Goal: Task Accomplishment & Management: Complete application form

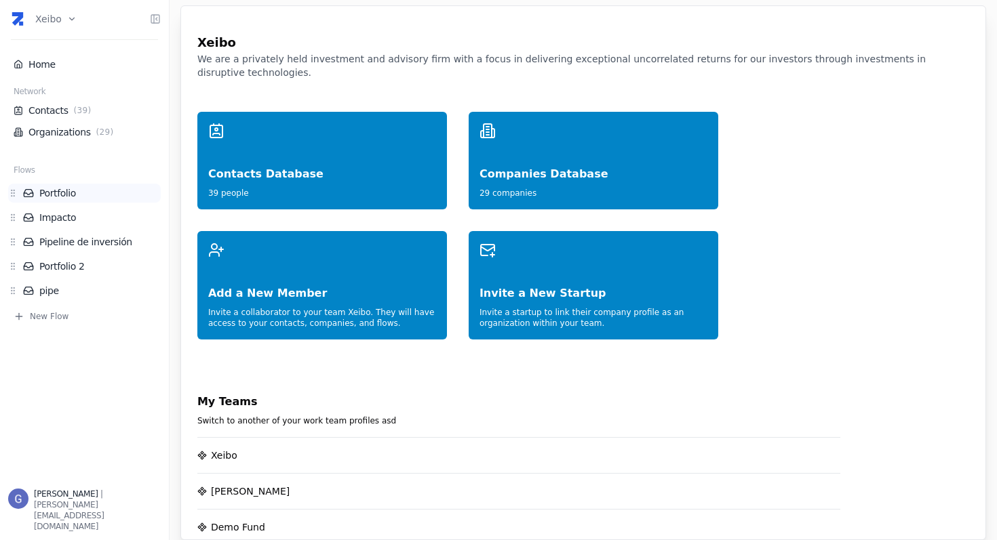
click at [76, 193] on link "Portfolio" at bounding box center [92, 193] width 138 height 14
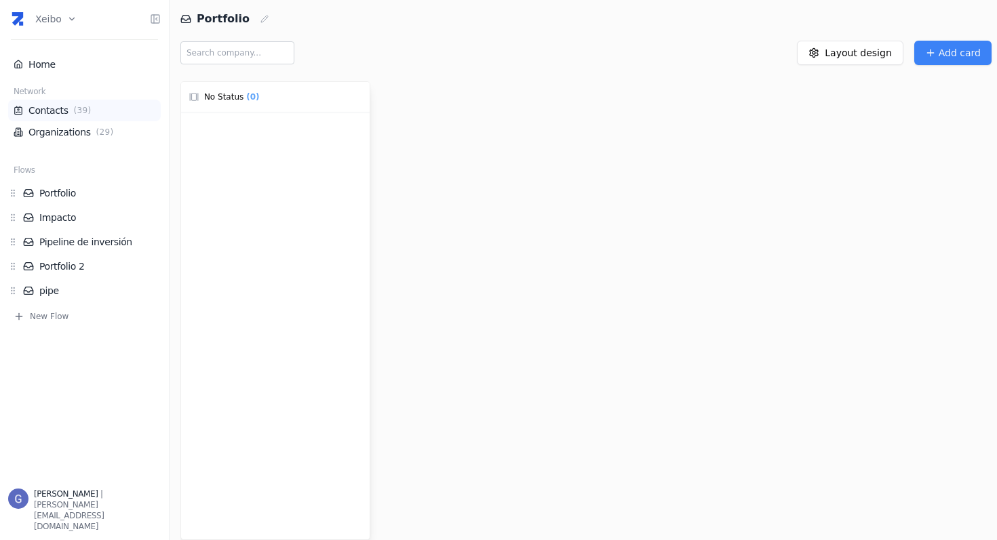
click at [51, 115] on link "Contacts ( 39 )" at bounding box center [85, 111] width 142 height 14
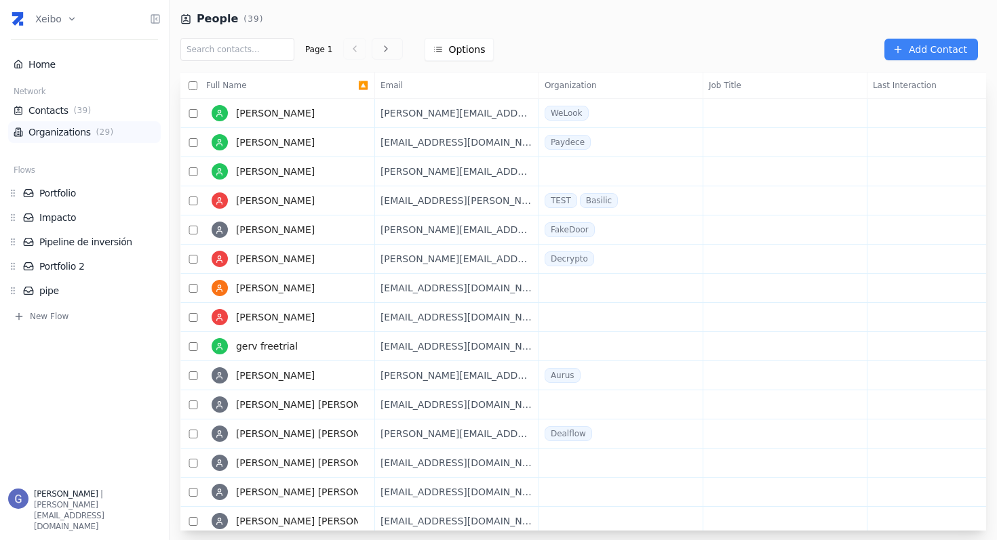
click at [102, 139] on li "Organizations ( 29 )" at bounding box center [84, 132] width 153 height 22
click at [71, 136] on link "Organizations ( 29 )" at bounding box center [85, 132] width 142 height 14
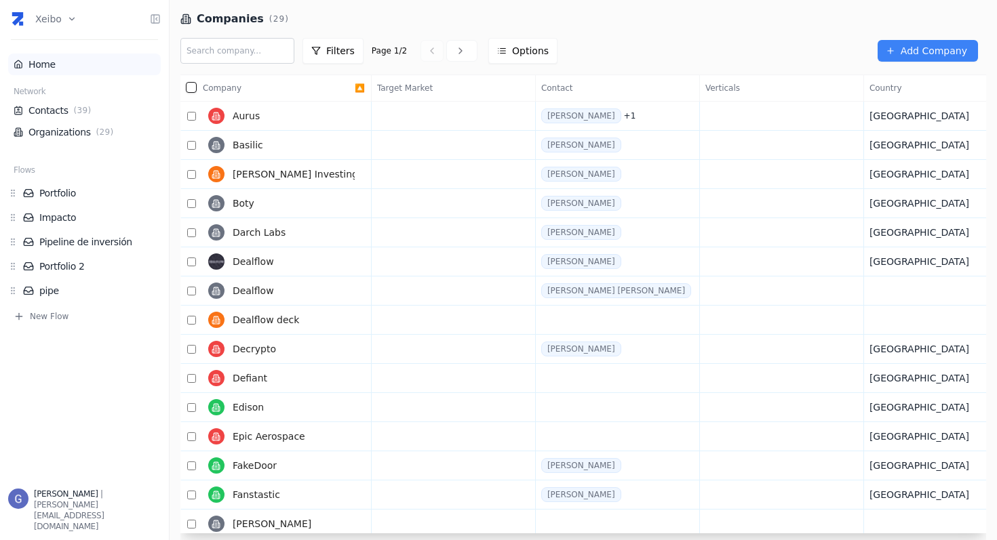
click at [48, 63] on link "Home" at bounding box center [85, 65] width 142 height 14
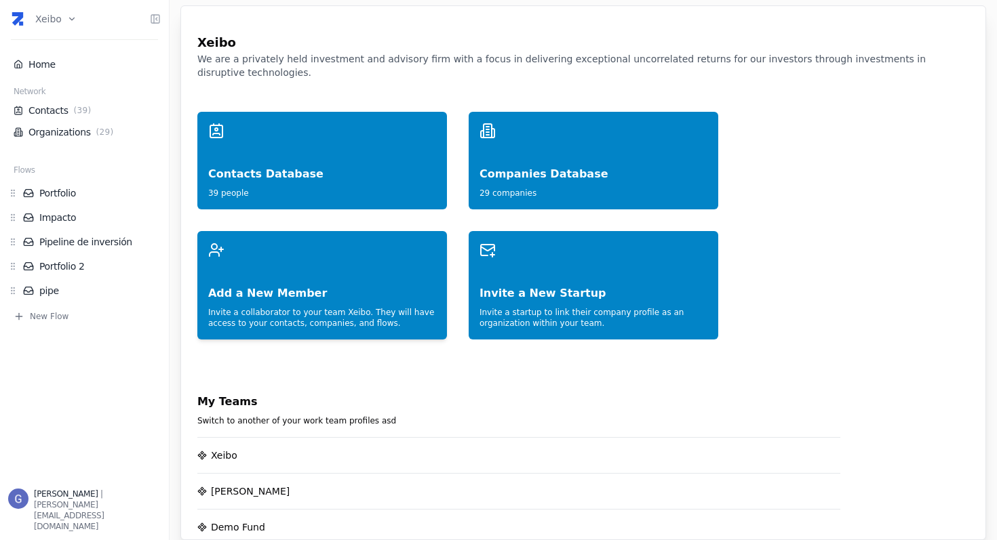
click at [325, 261] on div "Add a New Member" at bounding box center [322, 279] width 228 height 43
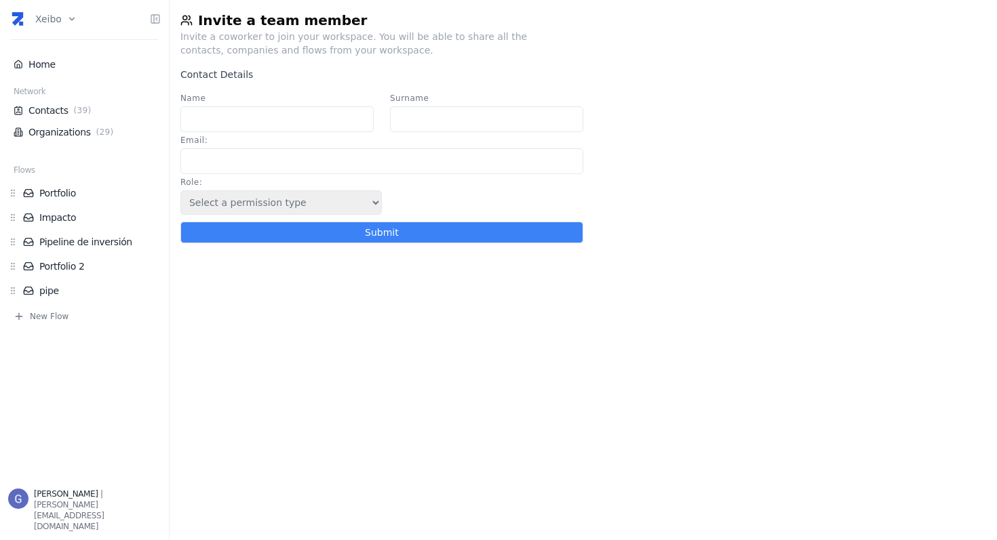
click at [248, 199] on select "Select a permission type Admin Guest Endorser" at bounding box center [280, 203] width 201 height 24
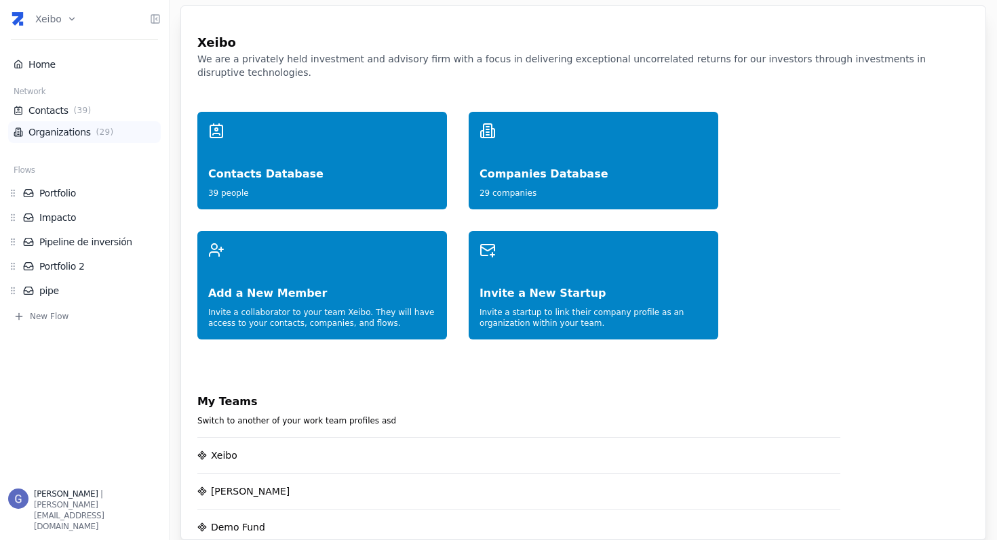
click at [96, 130] on span "( 29 )" at bounding box center [105, 132] width 23 height 11
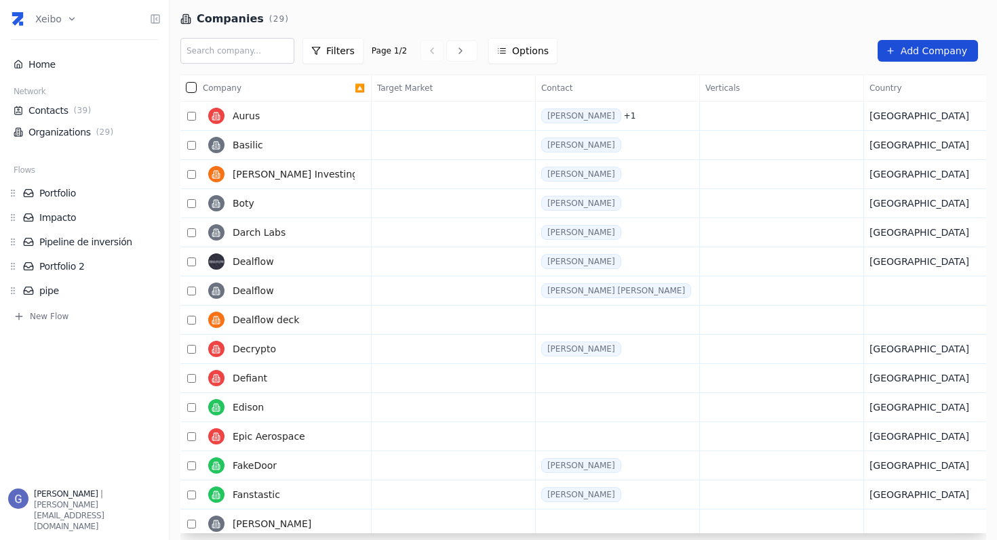
click at [931, 44] on span "Add Company" at bounding box center [934, 51] width 66 height 14
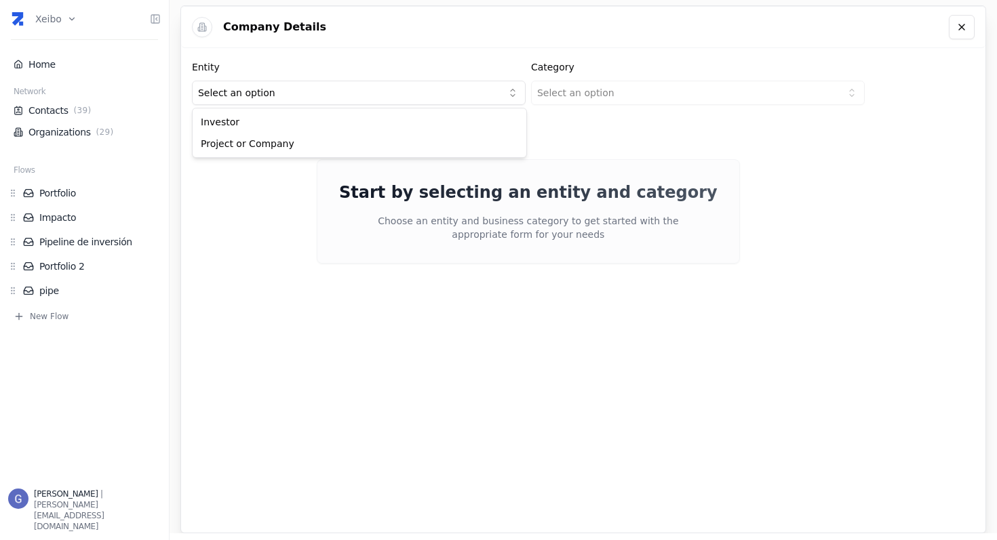
click at [313, 90] on html "Xeibo Home Network Contacts ( 39 ) Organizations ( 29 ) Flows Portfolio Impacto…" at bounding box center [498, 270] width 997 height 540
click at [576, 93] on html "Xeibo Home Network Contacts ( 39 ) Organizations ( 29 ) Flows Portfolio Impacto…" at bounding box center [498, 270] width 997 height 540
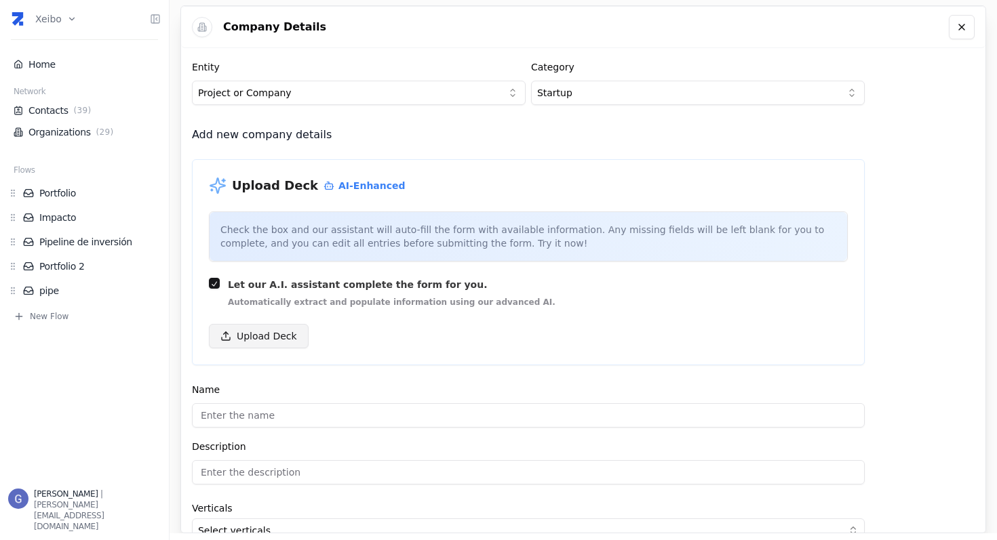
click at [271, 328] on button "Upload Deck" at bounding box center [259, 336] width 100 height 24
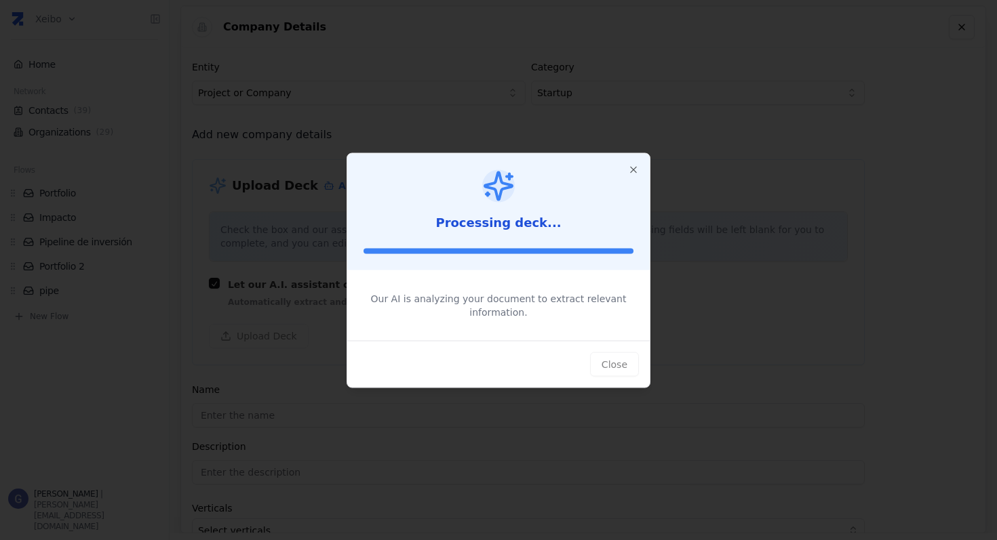
type input "Zite"
type input "La solución para visualizar, ordenar y administrar tu patrimonio."
type textarea "Zite digitaliza y centraliza la gestión patrimonial, ofreciendo una plataforma …"
type input "$689,000,000,000"
type input "$22,000,000,000"
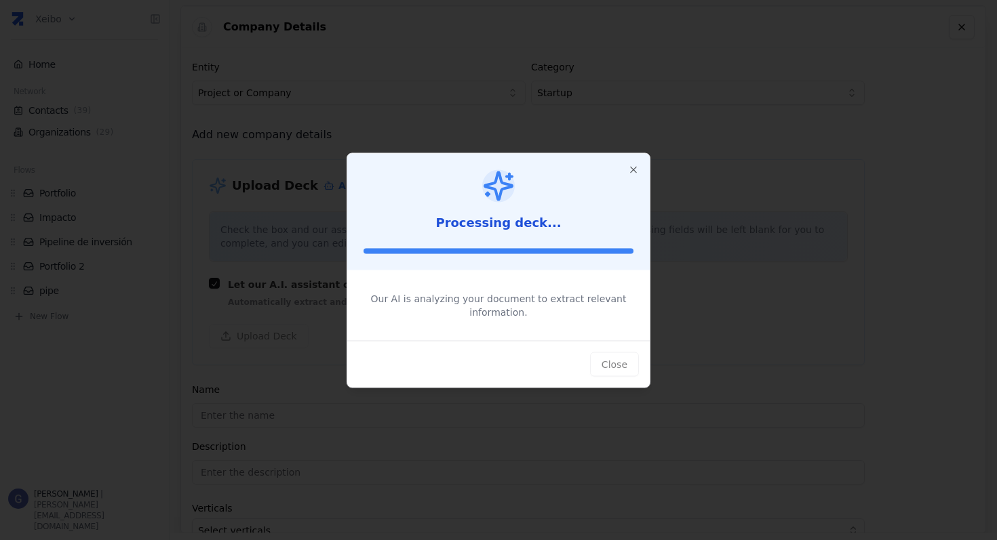
type input "$120,000,000"
type textarea "Zite consolida tu patrimonio, actualiza valuaciones y automatiza la gestión adm…"
type textarea "Utilizando tecnología avanzada, Zite ofrece visualización y gestión centralizad…"
type textarea "Zite genera ingresos a través de un modelo B2C + B2B, combinando suscripciones …"
type textarea "Profesionales exitosos con más de USD 1 MM en patrimonio diversificado, que bus…"
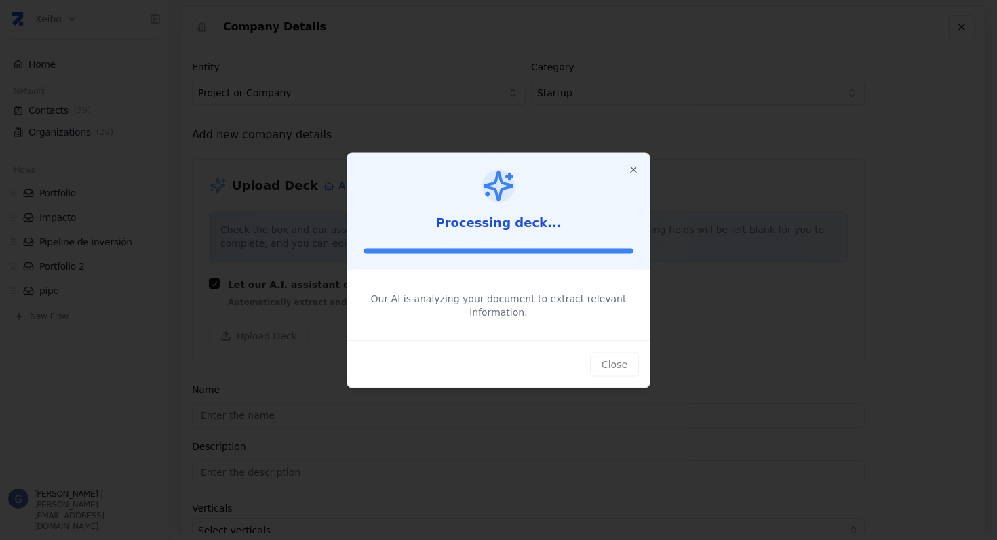
type textarea "La gestión patrimonial en LATAM sigue siendo manual y desorganizada, creando un…"
type textarea "El [PERSON_NAME] latinoamericano carece de soluciones adaptadas para la gestión…"
type textarea "Buscamos $500K para lanzar en [GEOGRAPHIC_DATA] y escalar en toda [GEOGRAPHIC_D…"
type input "[URL][DOMAIN_NAME]"
type input "$0"
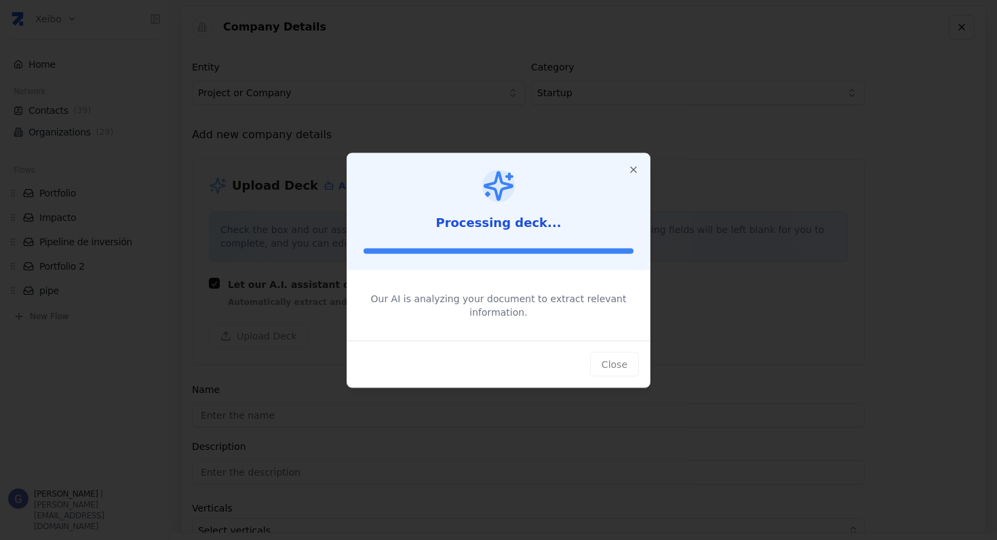
type textarea "Equipo fundador con experiencia en tecnología, finanzas y venture capital, incl…"
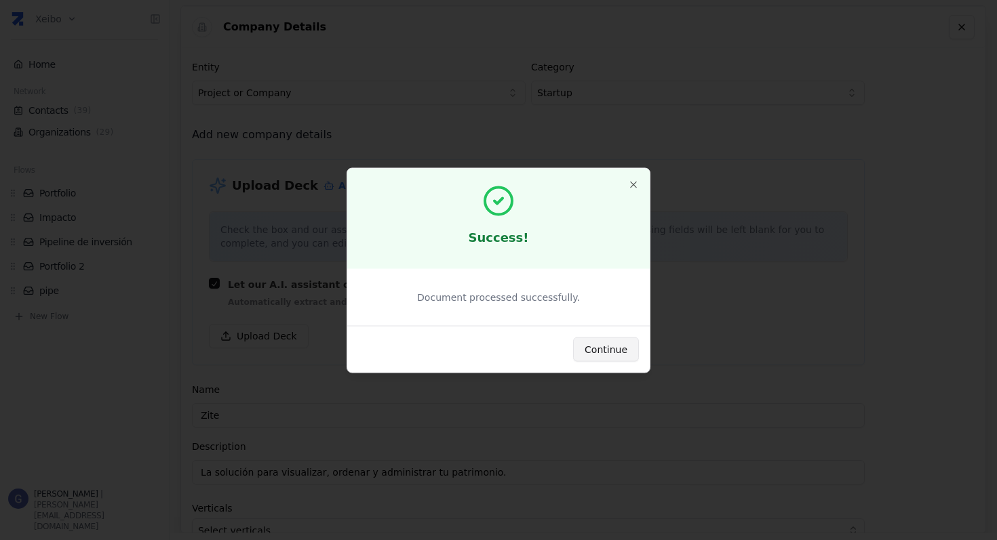
click at [593, 349] on button "Continue" at bounding box center [606, 349] width 66 height 24
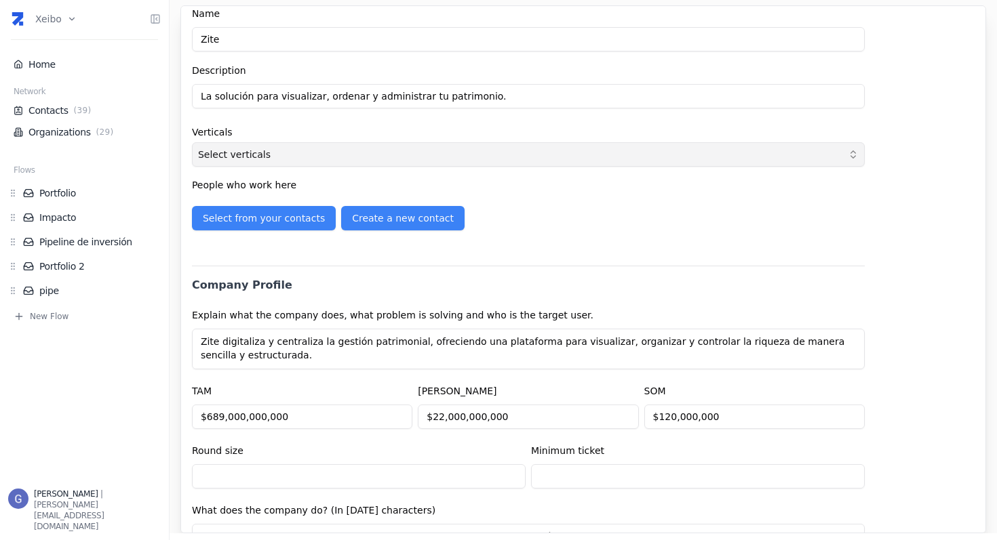
scroll to position [379, 0]
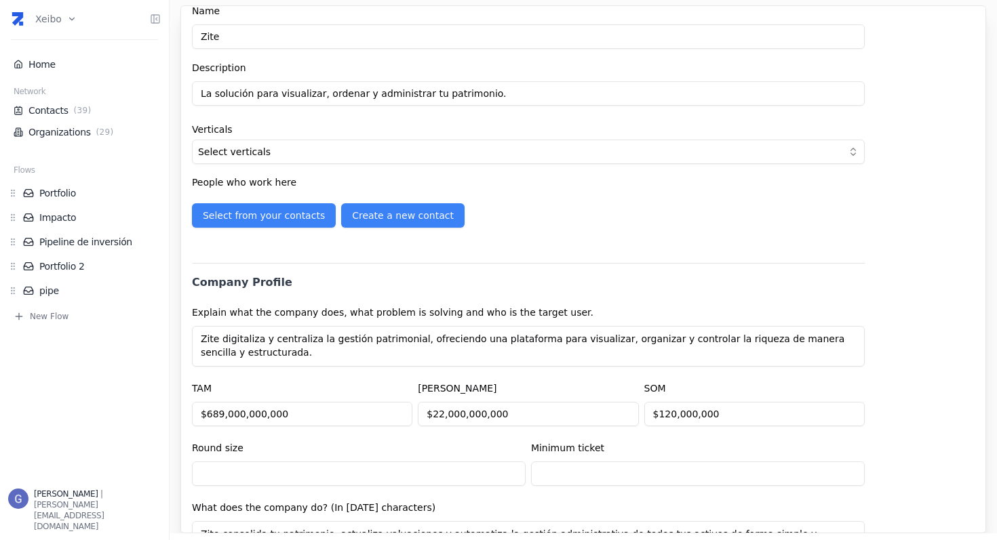
click at [334, 127] on label "Verticals" at bounding box center [528, 129] width 673 height 9
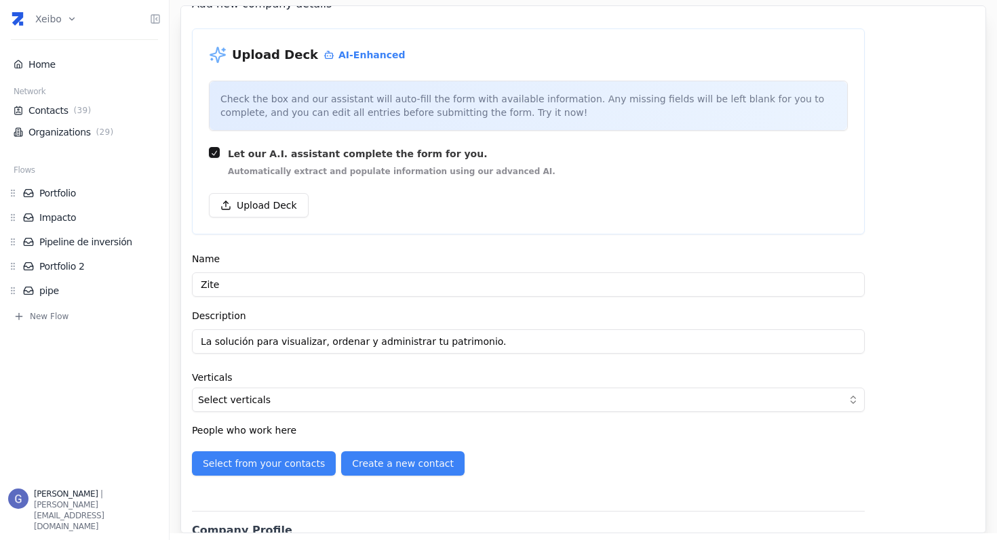
scroll to position [0, 0]
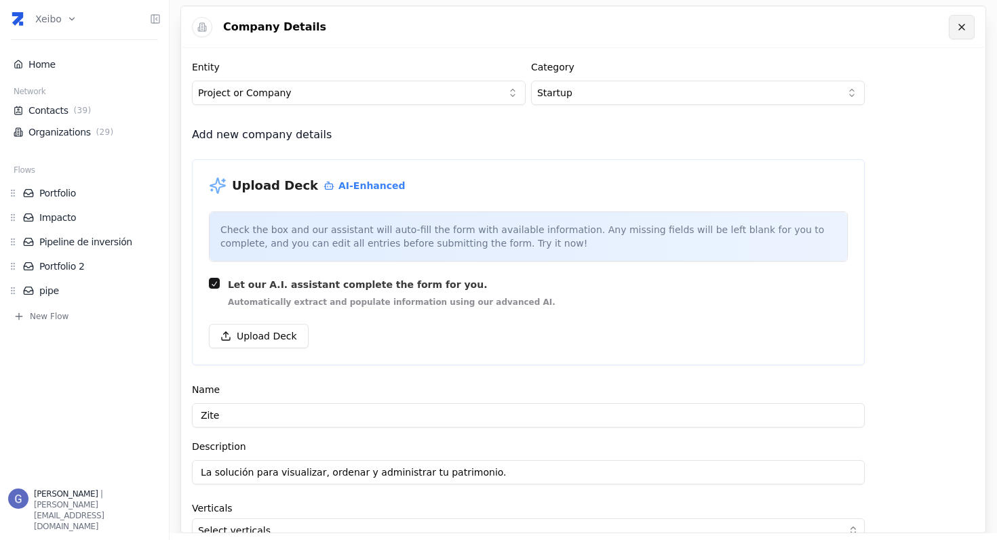
click at [960, 28] on icon at bounding box center [961, 26] width 5 height 5
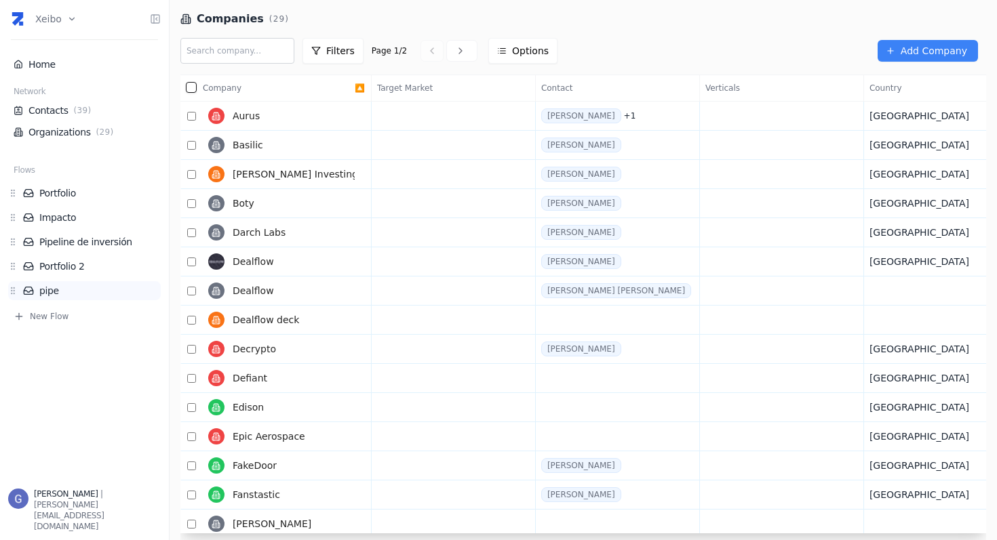
click at [60, 292] on link "pipe" at bounding box center [92, 291] width 138 height 14
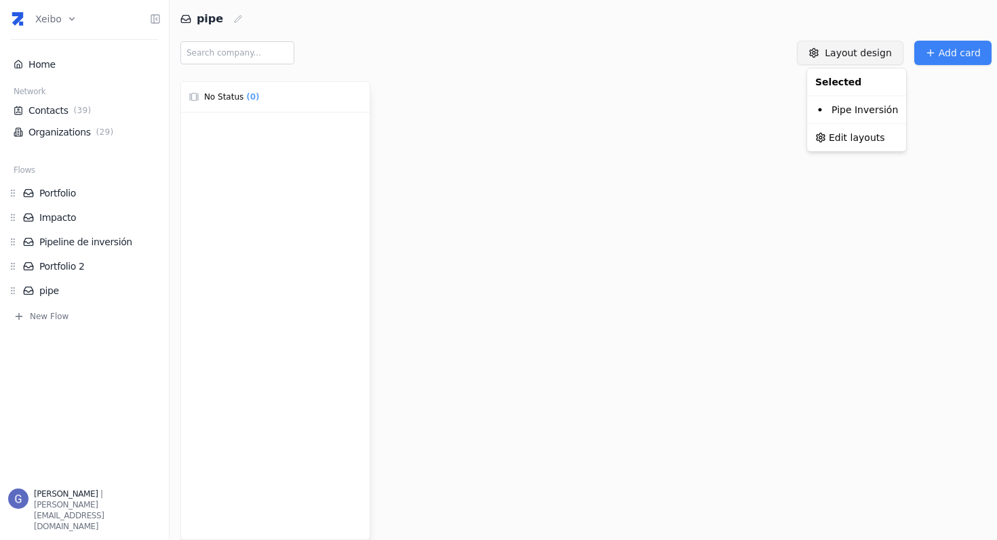
click at [873, 55] on html "Xeibo Home Network Contacts ( 39 ) Organizations ( 29 ) Flows Portfolio Impacto…" at bounding box center [498, 270] width 997 height 540
click at [52, 17] on html "Xeibo Home Network Contacts ( 39 ) Organizations ( 29 ) Flows Portfolio Impacto…" at bounding box center [498, 270] width 997 height 540
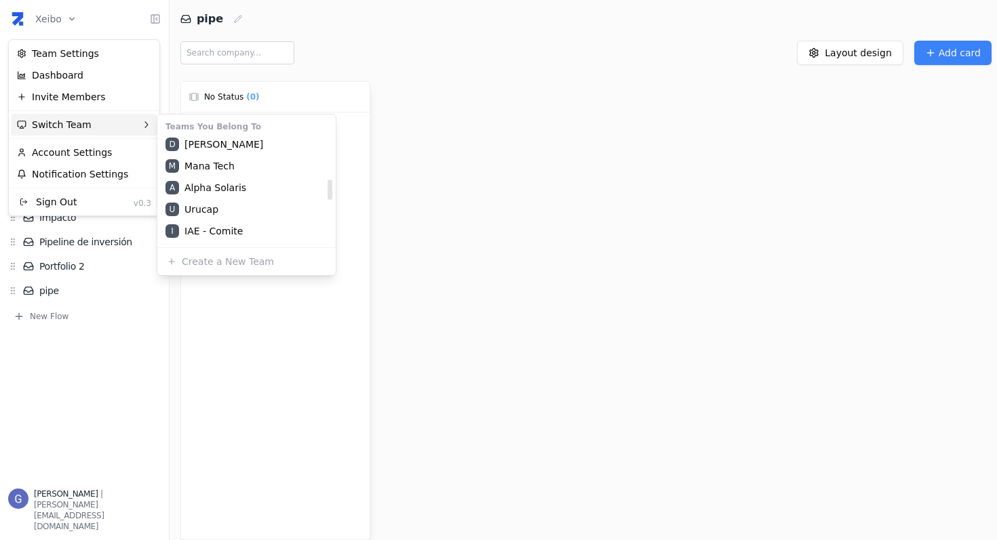
scroll to position [456, 0]
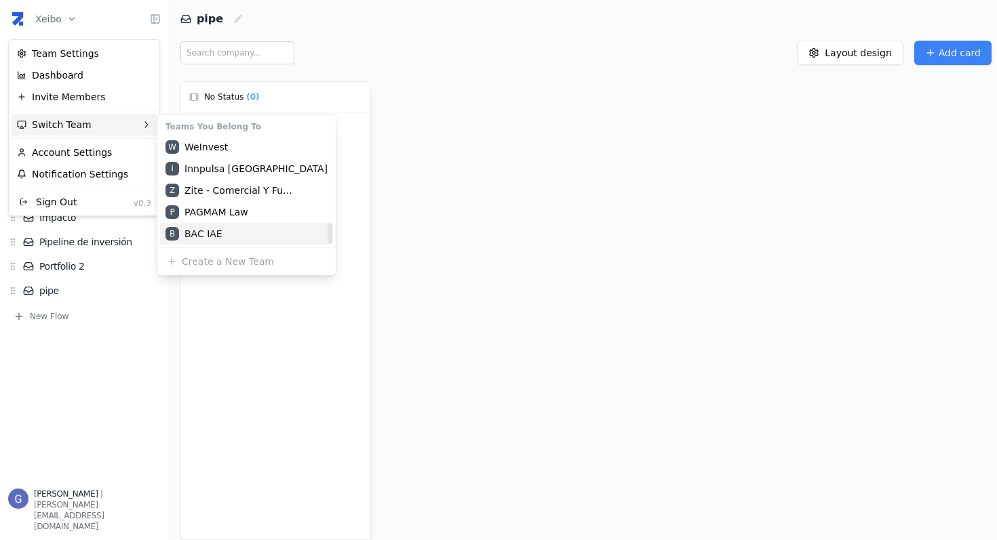
click at [235, 234] on div "B BAC IAE" at bounding box center [246, 234] width 173 height 22
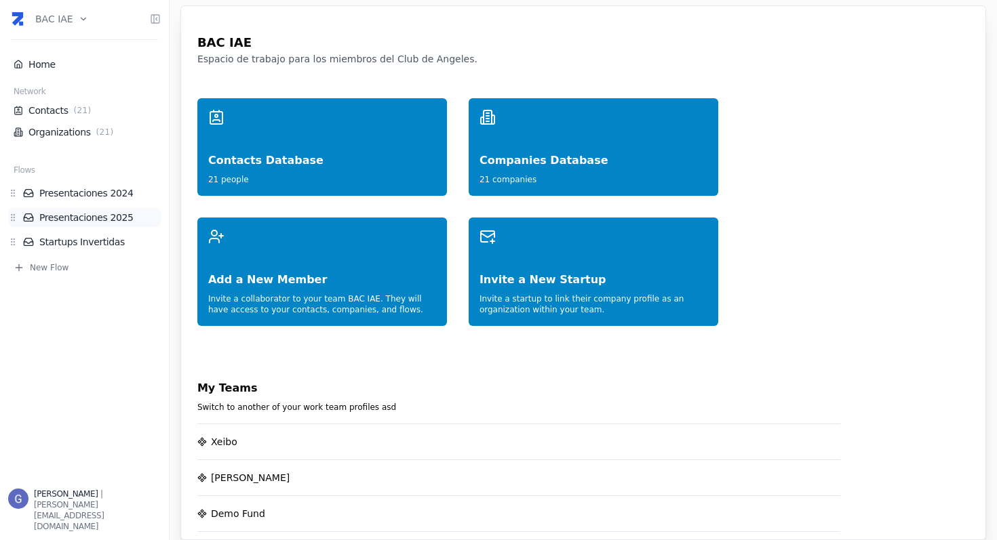
click at [129, 212] on link "Presentaciones 2025" at bounding box center [92, 218] width 138 height 14
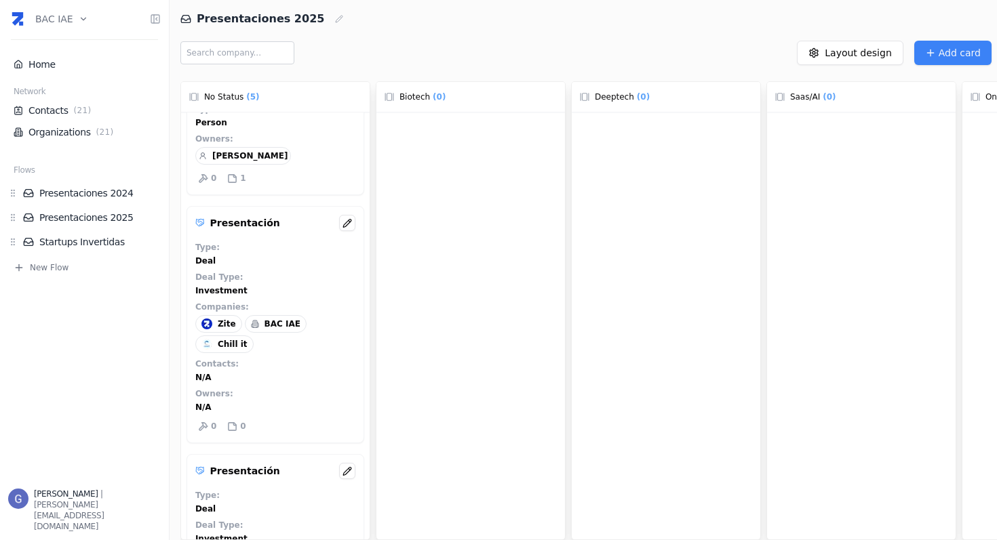
scroll to position [99, 0]
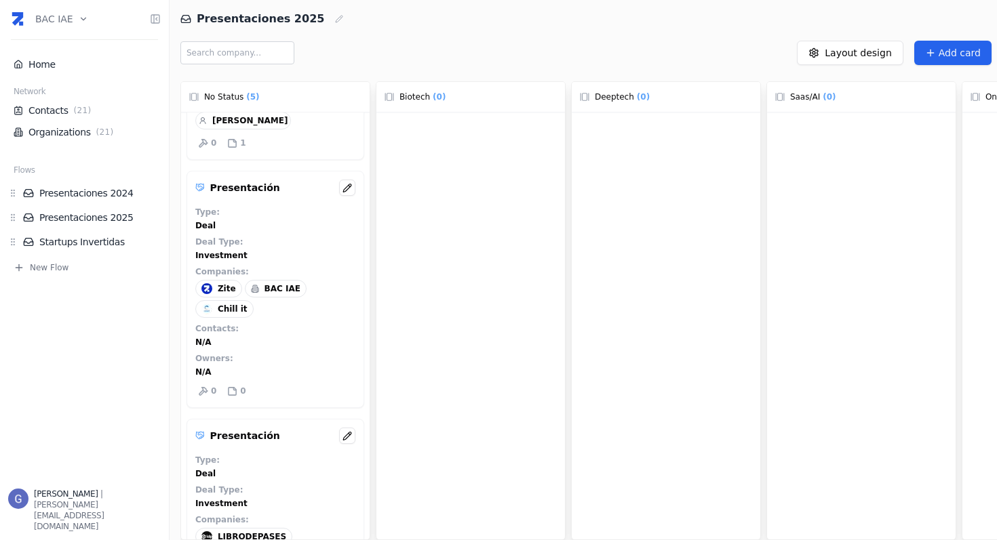
click at [958, 52] on span "Add card" at bounding box center [960, 53] width 42 height 14
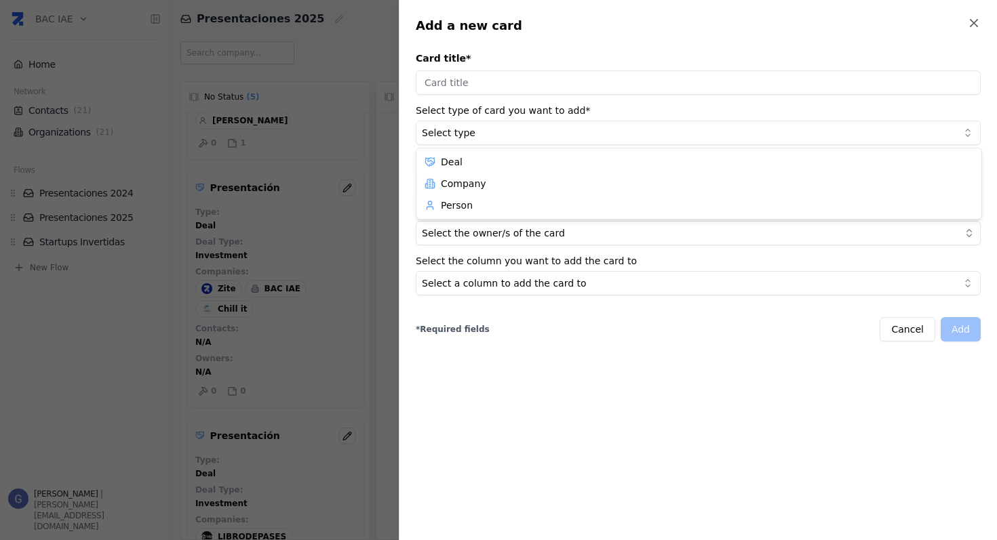
click at [458, 143] on body "BAC IAE Home Network Contacts ( 21 ) Organizations ( 21 ) Flows Presentaciones …" at bounding box center [498, 270] width 997 height 540
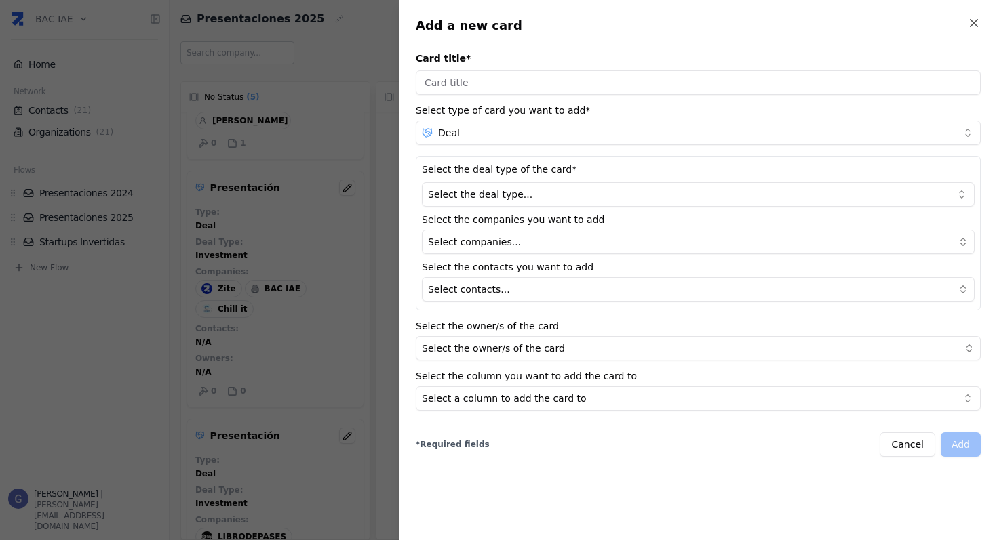
click at [339, 209] on div at bounding box center [498, 270] width 997 height 540
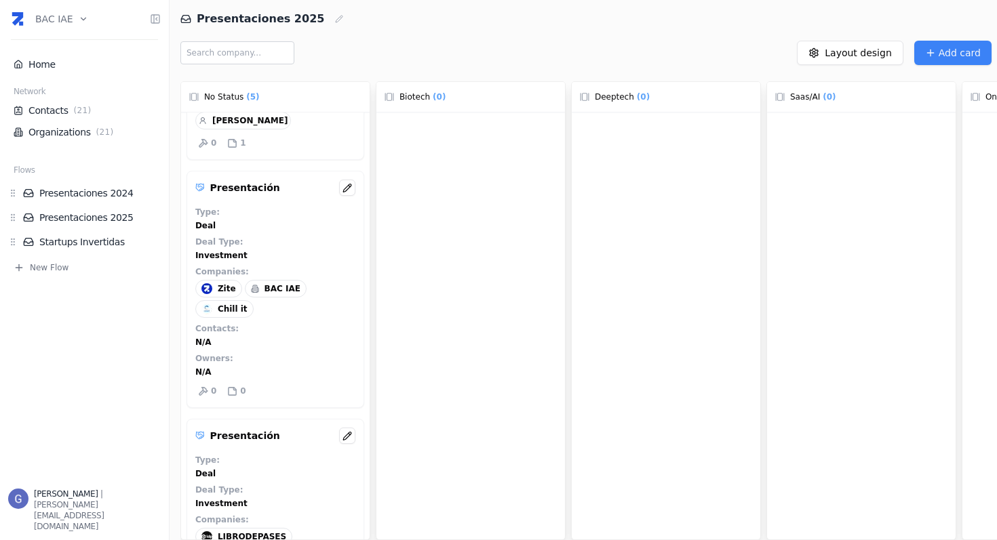
click at [280, 250] on div "Presentación Type : Deal Deal Type : Investment Companies : Zite BAC IAE Chill …" at bounding box center [275, 289] width 178 height 237
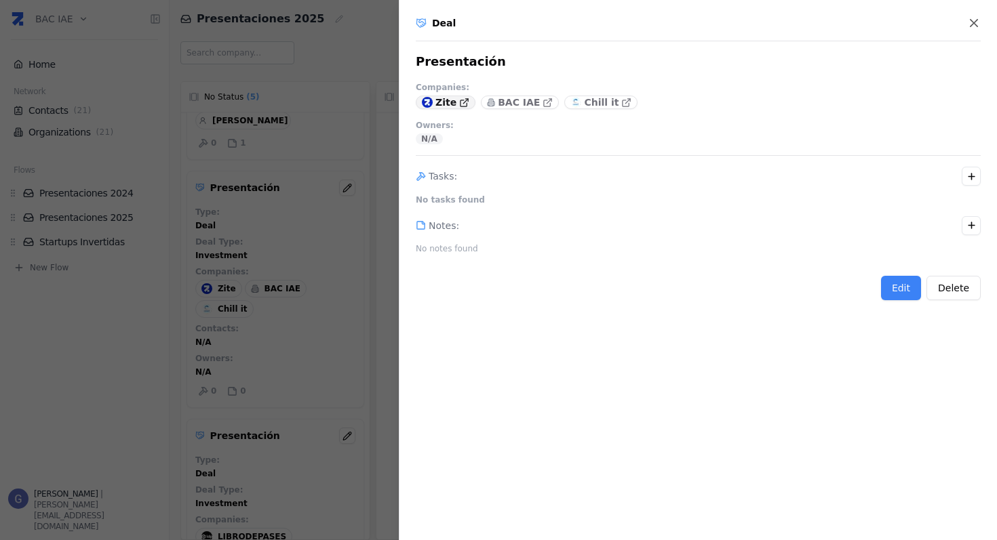
click at [454, 102] on link "Zite" at bounding box center [446, 103] width 60 height 14
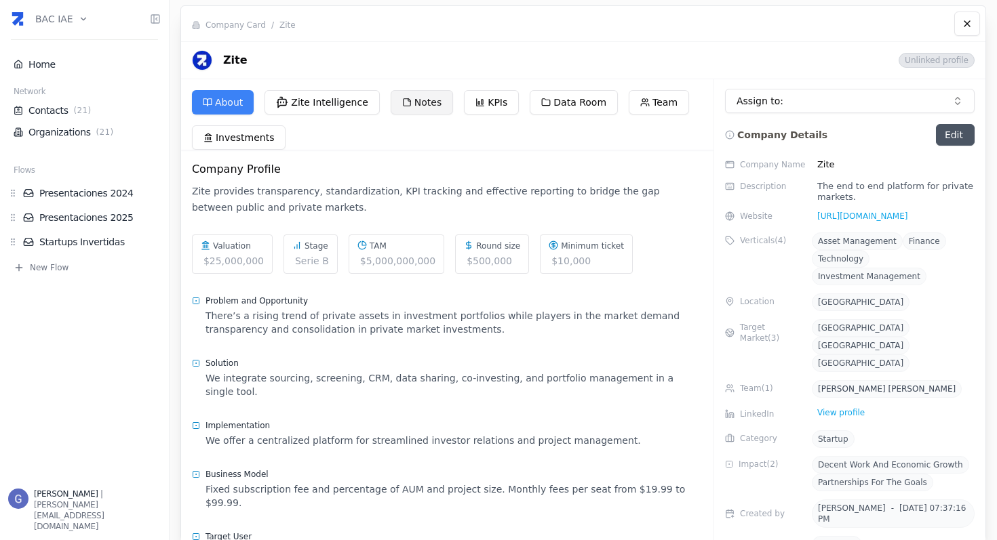
click at [425, 100] on button "Notes" at bounding box center [422, 102] width 62 height 24
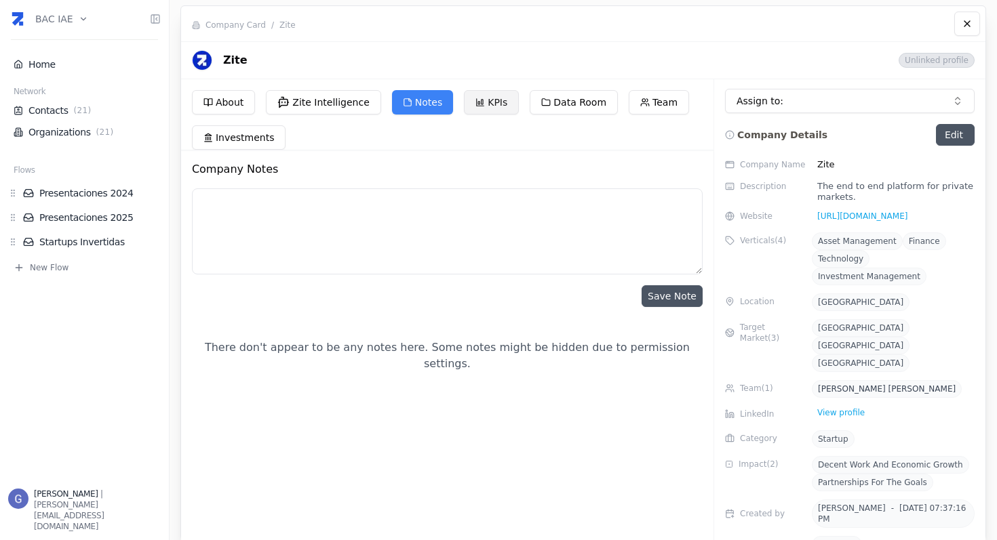
click at [508, 106] on button "KPIs" at bounding box center [491, 102] width 55 height 24
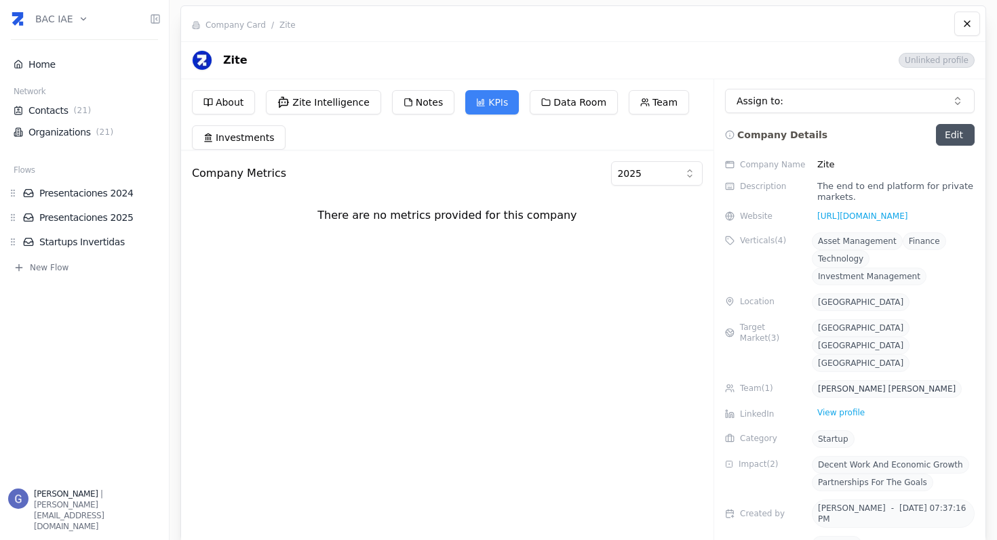
click at [650, 164] on html "BAC IAE Home Network Contacts ( 21 ) Organizations ( 21 ) Flows Presentaciones …" at bounding box center [498, 270] width 997 height 540
click at [559, 100] on button "Data Room" at bounding box center [574, 102] width 88 height 24
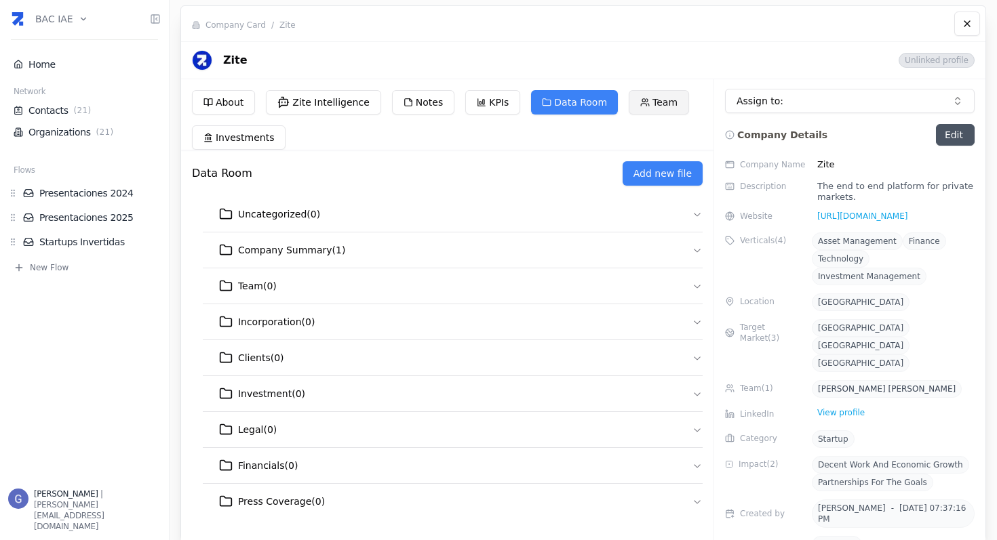
click at [642, 96] on button "Team" at bounding box center [659, 102] width 60 height 24
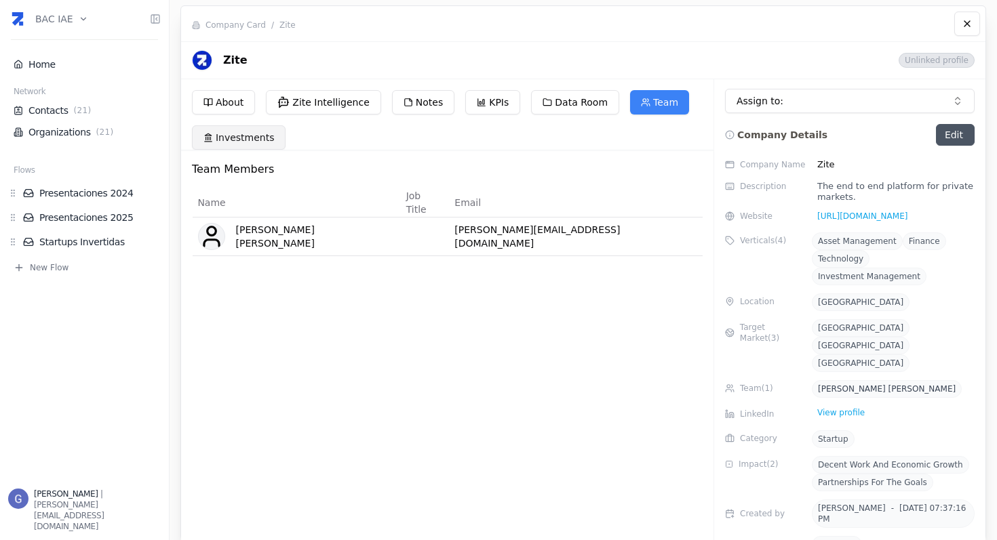
click at [252, 138] on button "Investments" at bounding box center [239, 137] width 94 height 24
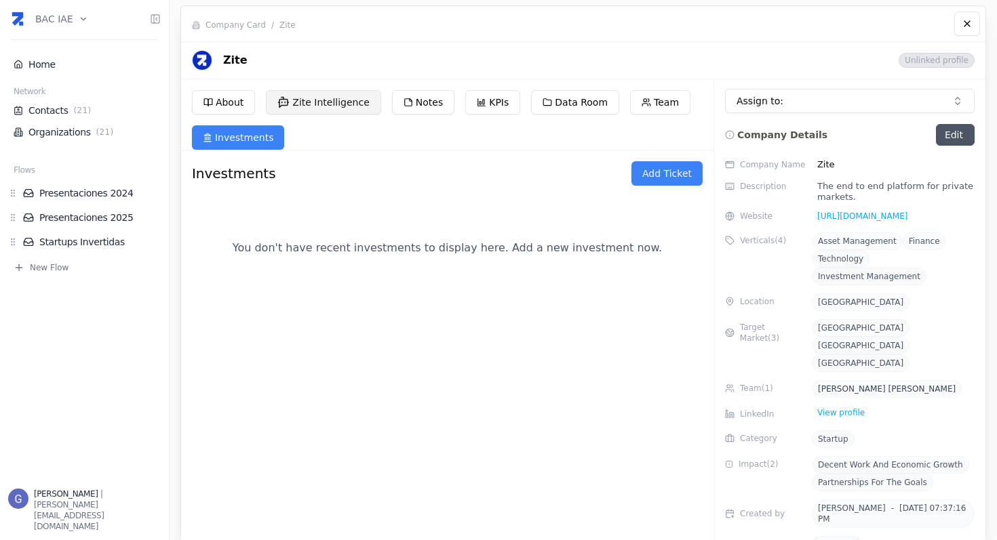
click at [349, 101] on button "Zite Intelligence" at bounding box center [323, 102] width 115 height 24
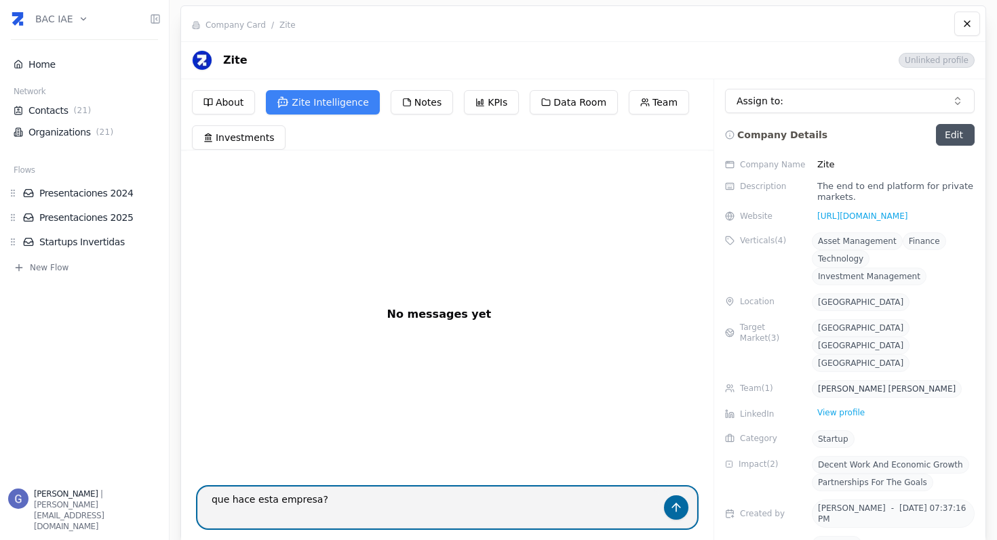
type textarea "que hace esta empresa?"
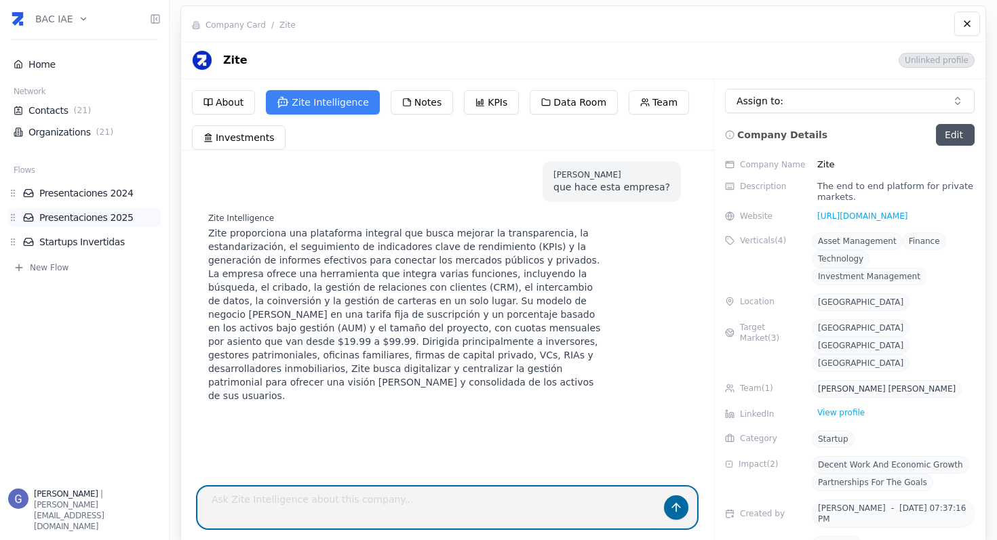
click at [117, 213] on link "Presentaciones 2025" at bounding box center [92, 218] width 138 height 14
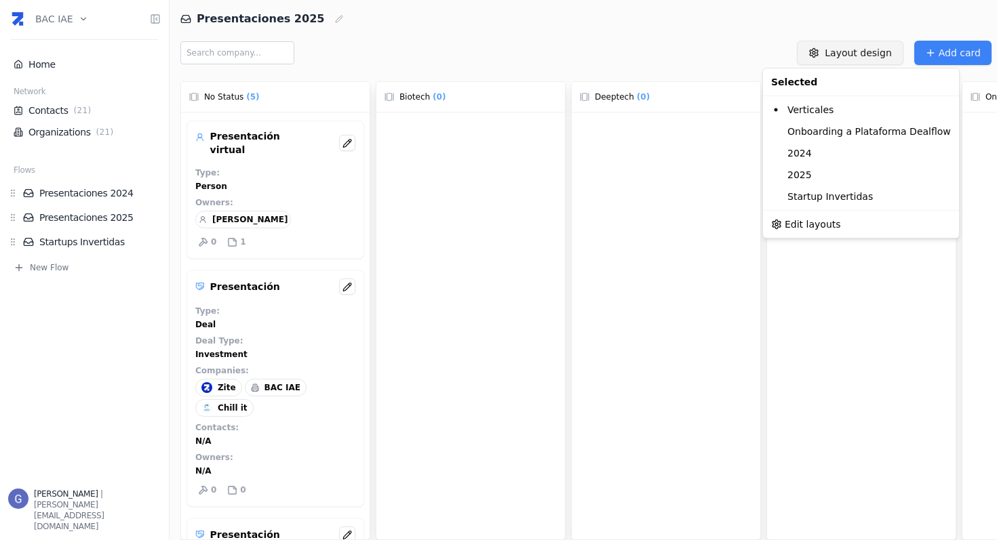
click at [861, 43] on html "BAC IAE Home Network Contacts ( 21 ) Organizations ( 21 ) Flows Presentaciones …" at bounding box center [498, 270] width 997 height 540
click at [509, 40] on html "BAC IAE Home Network Contacts ( 21 ) Organizations ( 21 ) Flows Presentaciones …" at bounding box center [498, 270] width 997 height 540
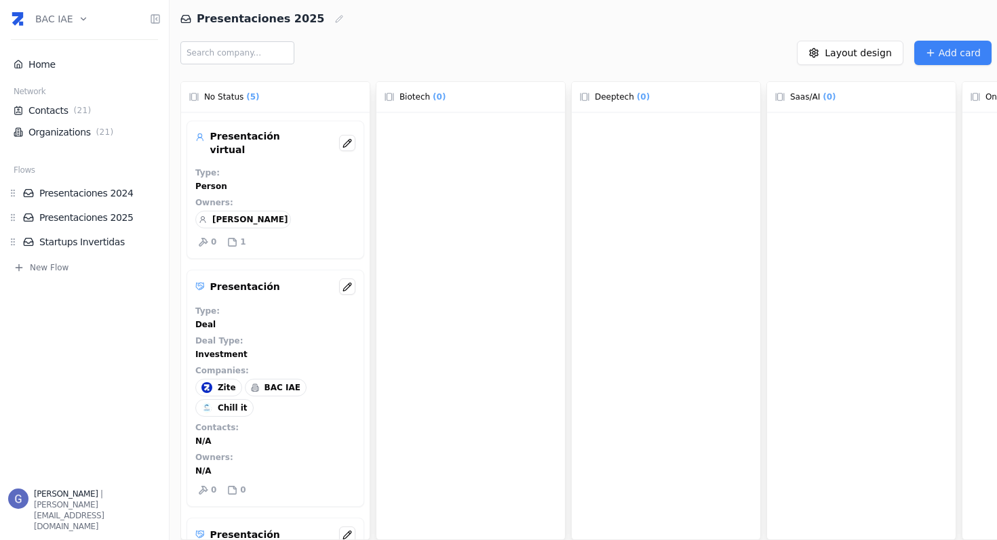
click at [845, 68] on div "Layout design Add card" at bounding box center [588, 53] width 816 height 46
click at [846, 50] on html "BAC IAE Home Network Contacts ( 21 ) Organizations ( 21 ) Flows Presentaciones …" at bounding box center [498, 270] width 997 height 540
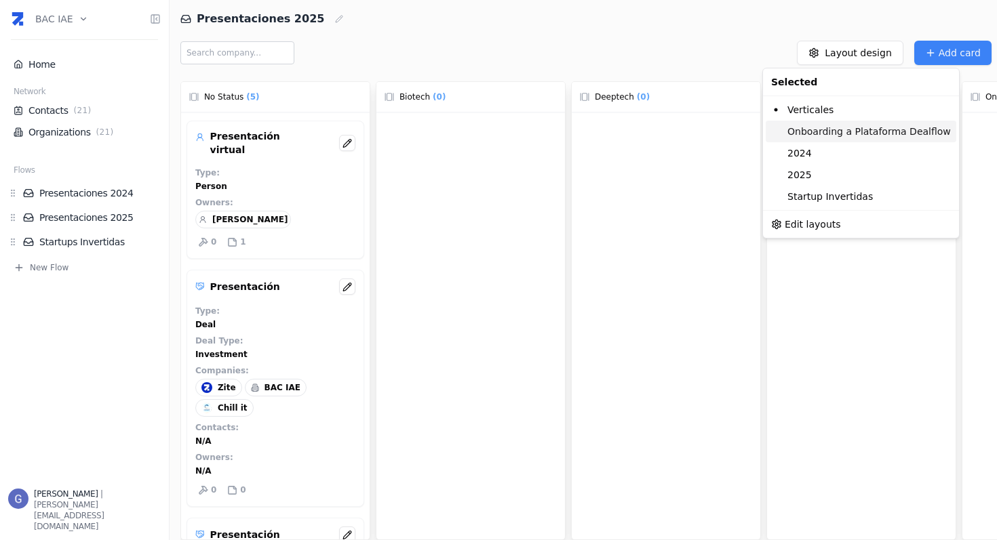
click at [830, 132] on div "Onboarding a Plataforma Dealflow" at bounding box center [861, 132] width 191 height 22
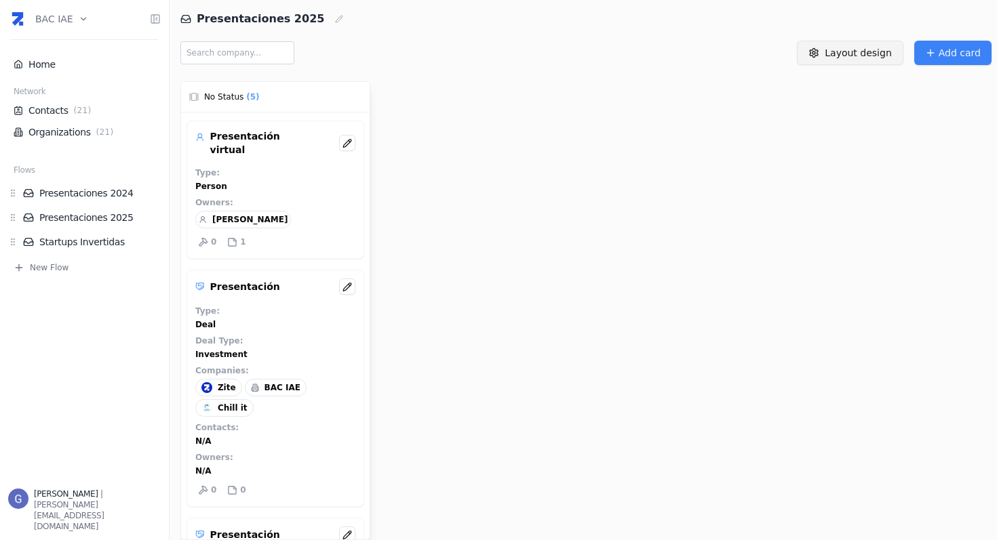
click at [852, 46] on html "BAC IAE Home Network Contacts ( 21 ) Organizations ( 21 ) Flows Presentaciones …" at bounding box center [498, 270] width 997 height 540
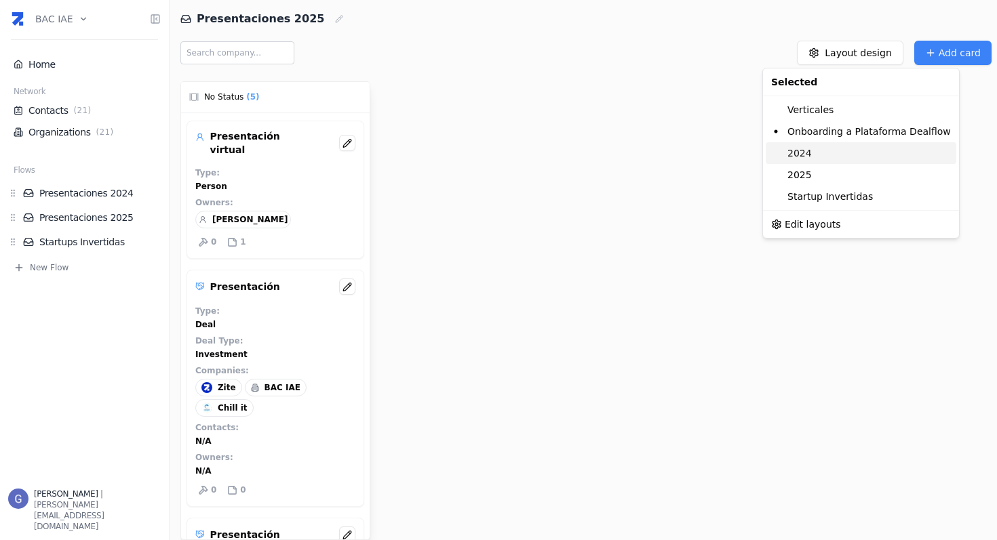
click at [820, 151] on div "2024" at bounding box center [861, 153] width 191 height 22
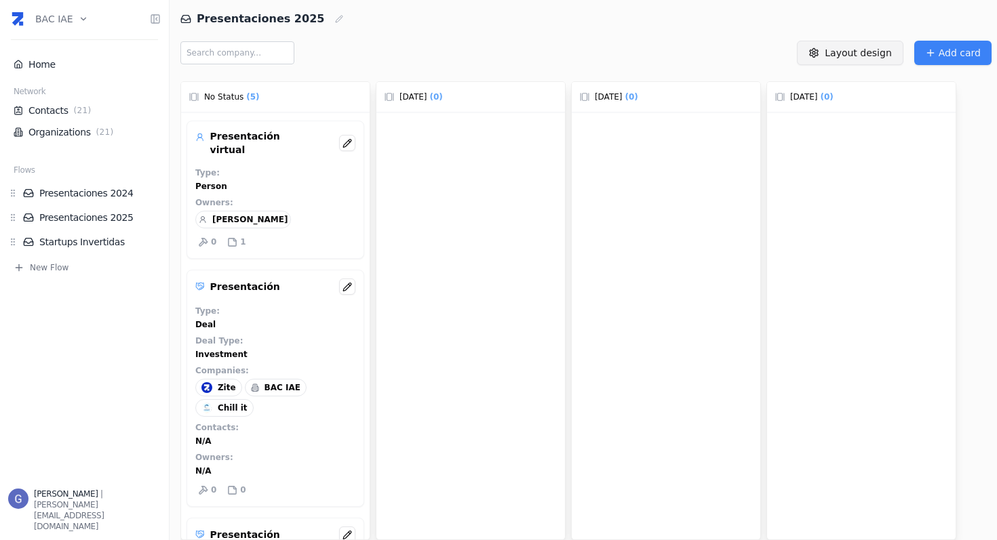
click at [855, 54] on html "BAC IAE Home Network Contacts ( 21 ) Organizations ( 21 ) Flows Presentaciones …" at bounding box center [498, 270] width 997 height 540
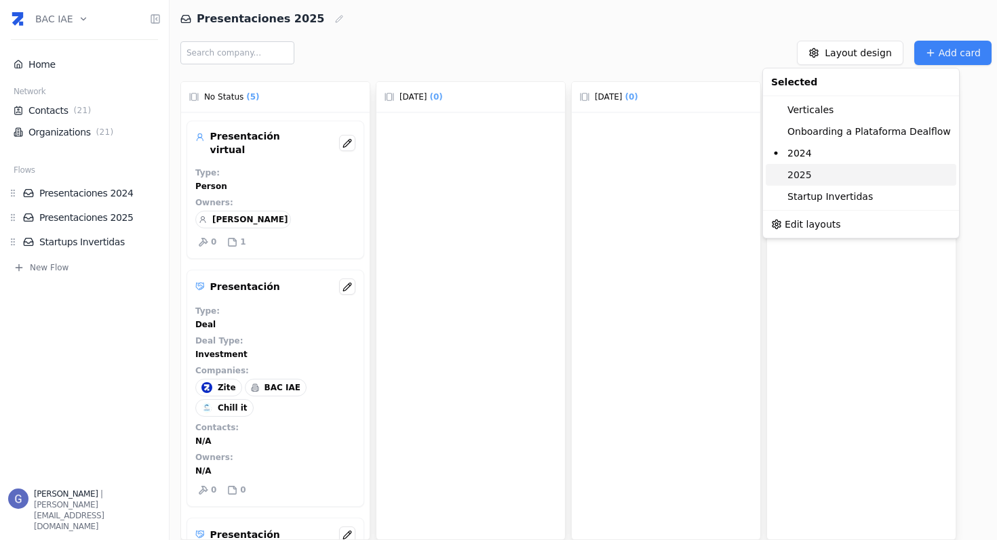
click at [816, 179] on div "2025" at bounding box center [861, 175] width 191 height 22
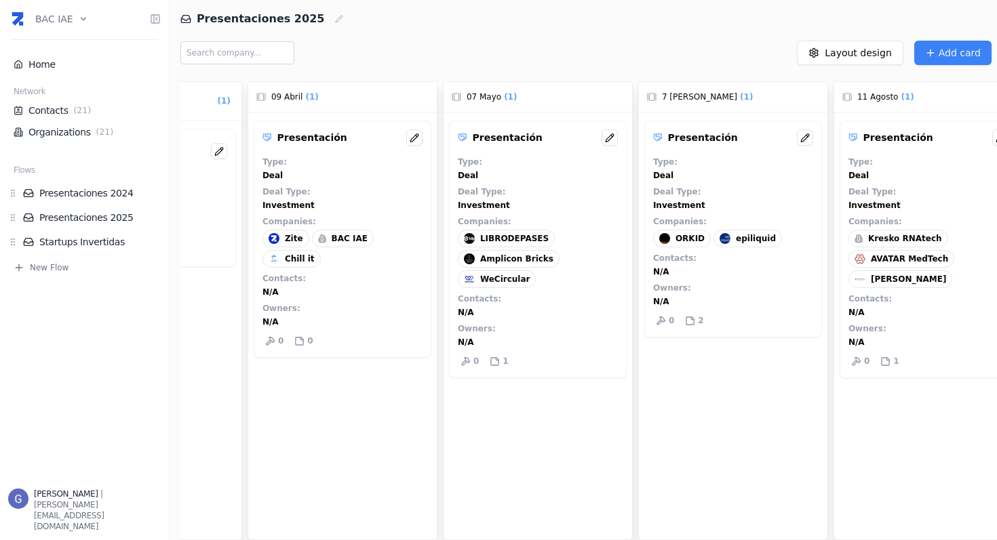
scroll to position [0, 361]
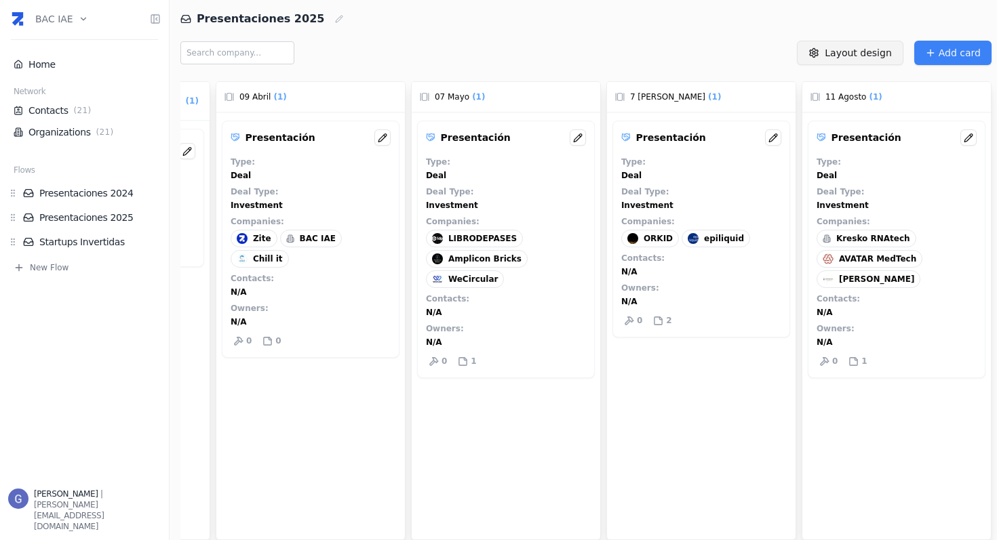
click at [847, 49] on html "BAC IAE Home Network Contacts ( 21 ) Organizations ( 21 ) Flows Presentaciones …" at bounding box center [498, 270] width 997 height 540
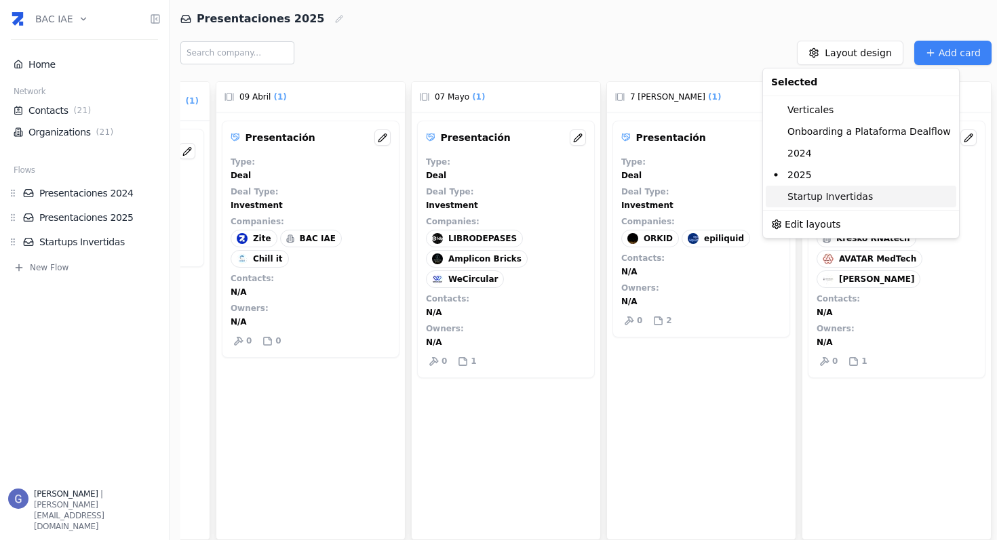
click at [816, 193] on div "Startup Invertidas" at bounding box center [861, 197] width 191 height 22
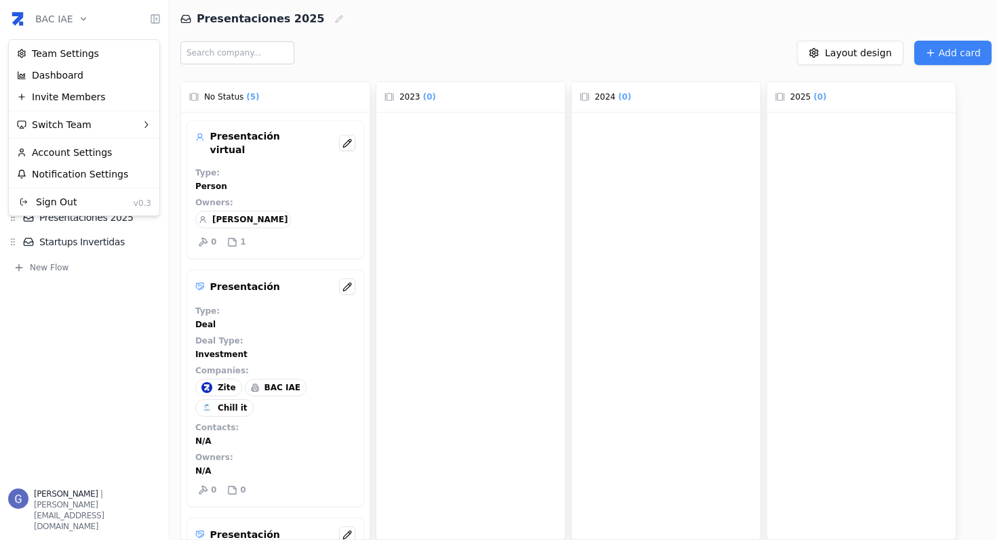
click at [68, 24] on html "BAC IAE Home Network Contacts ( 21 ) Organizations ( 21 ) Flows Presentaciones …" at bounding box center [498, 270] width 997 height 540
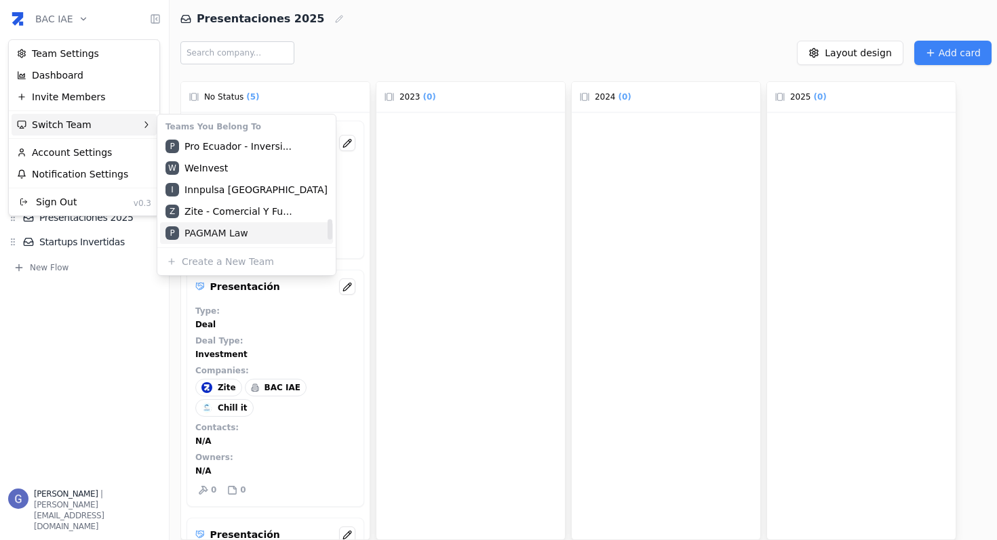
scroll to position [434, 0]
click at [243, 213] on div "Z Zite - Comercial y Fu..." at bounding box center [246, 212] width 173 height 22
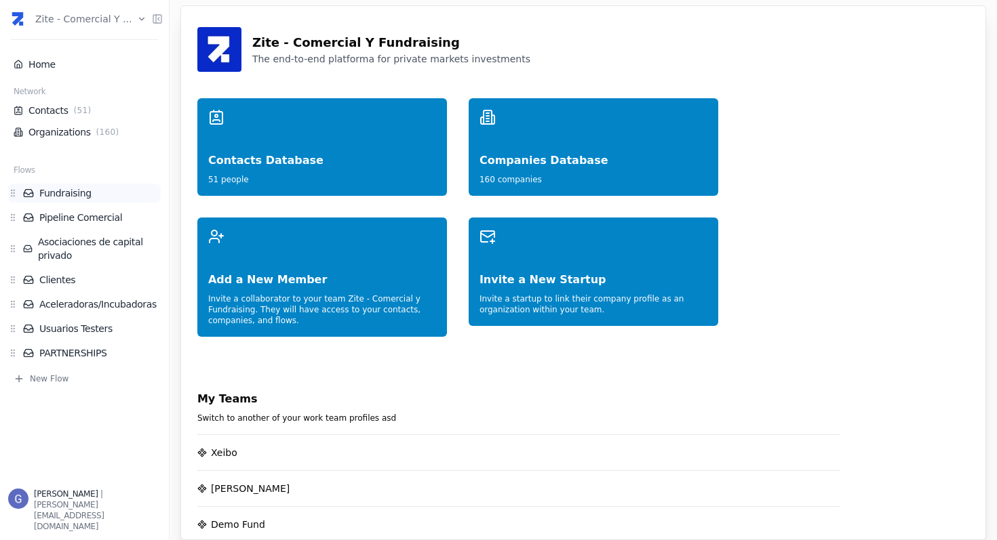
click at [107, 201] on li "Fundraising" at bounding box center [84, 193] width 153 height 19
click at [91, 191] on link "Fundraising" at bounding box center [92, 193] width 138 height 14
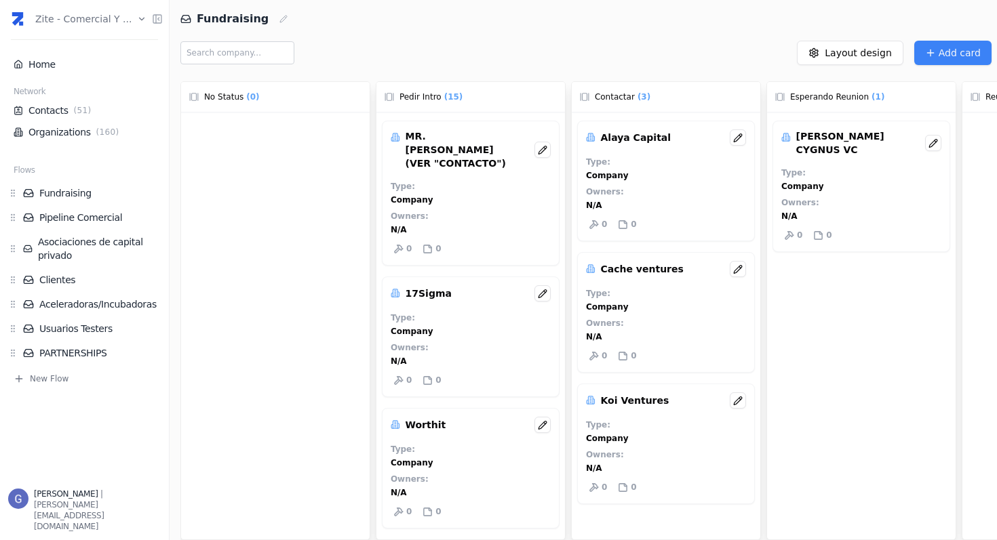
scroll to position [0, 106]
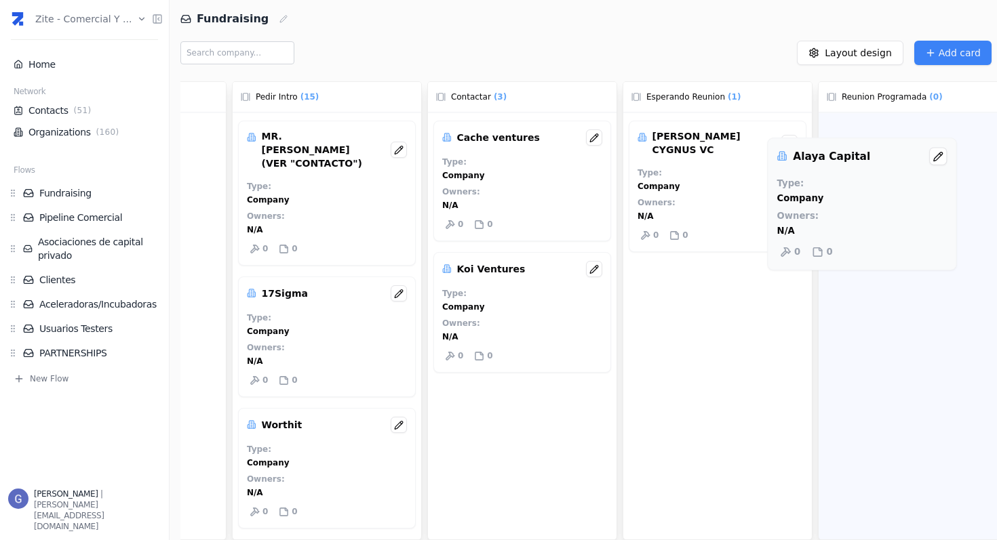
drag, startPoint x: 528, startPoint y: 143, endPoint x: 850, endPoint y: 167, distance: 323.0
click at [850, 167] on div "No Status ( 0 ) Pedir intro ( 15 ) MR. PINK (VER "CONTACTO") Type : Company Own…" at bounding box center [588, 308] width 816 height 465
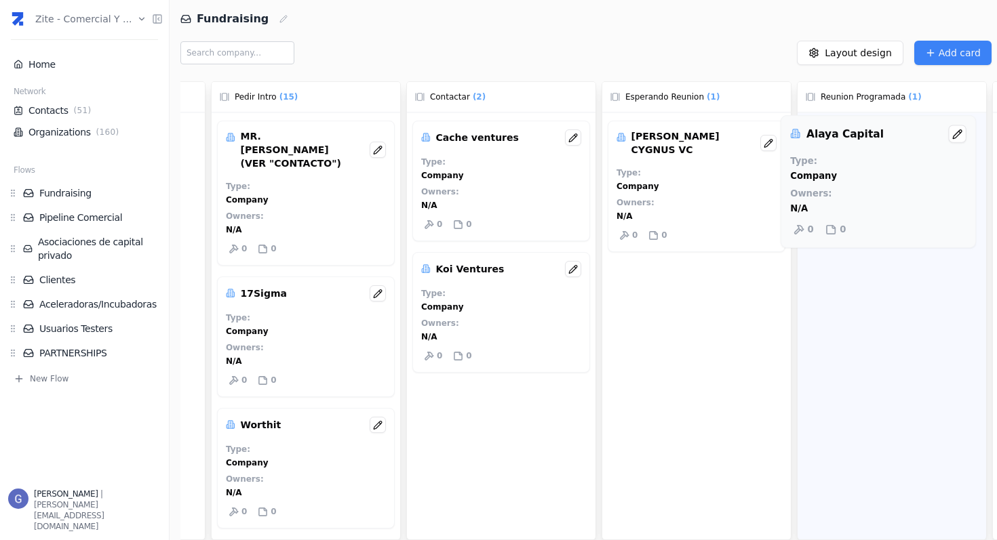
scroll to position [0, 168]
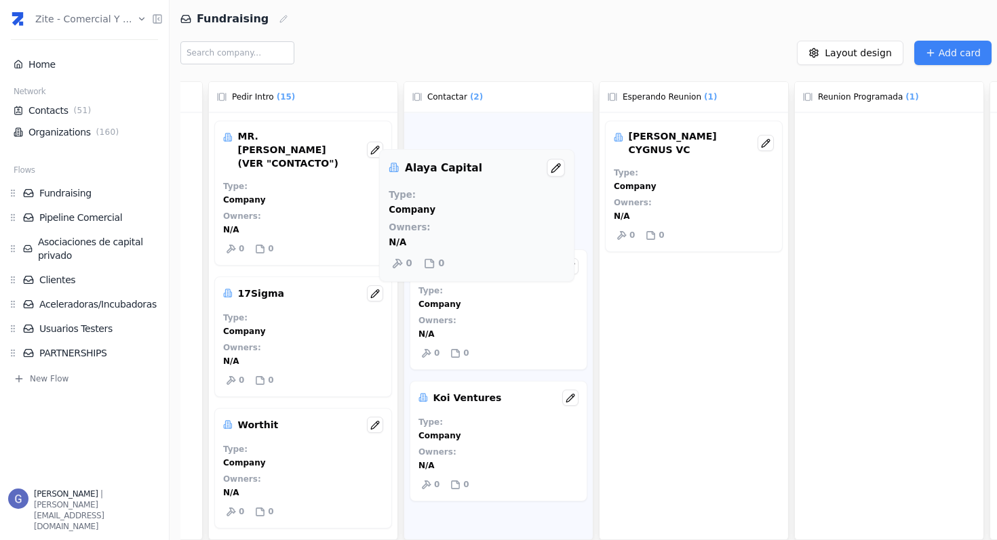
drag, startPoint x: 894, startPoint y: 133, endPoint x: 465, endPoint y: 145, distance: 429.4
click at [465, 145] on div "No Status ( 0 ) Pedir intro ( 15 ) MR. PINK (VER "CONTACTO") Type : Company Own…" at bounding box center [588, 308] width 816 height 465
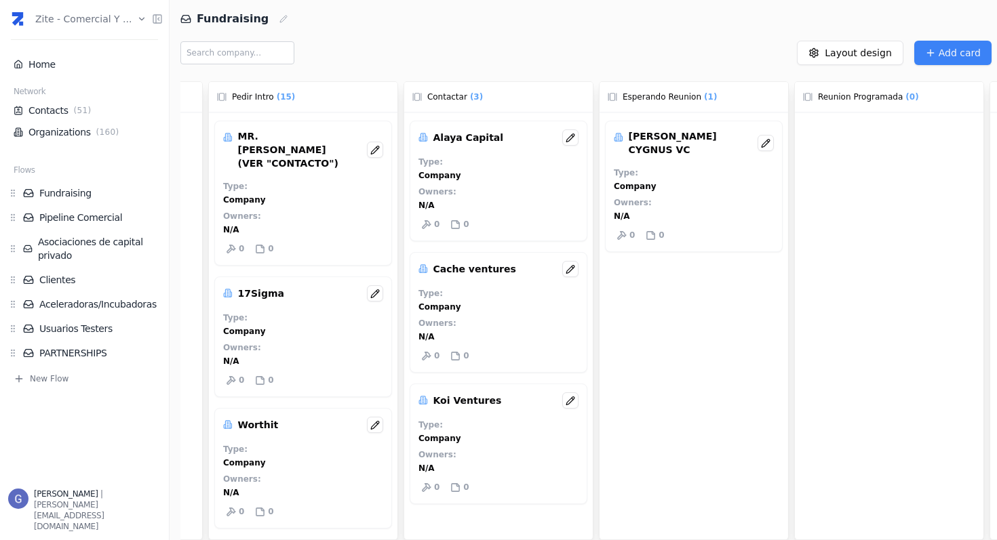
click at [92, 20] on html "Zite - Comercial y ... Home Network Contacts ( 51 ) Organizations ( 160 ) Flows…" at bounding box center [498, 270] width 997 height 540
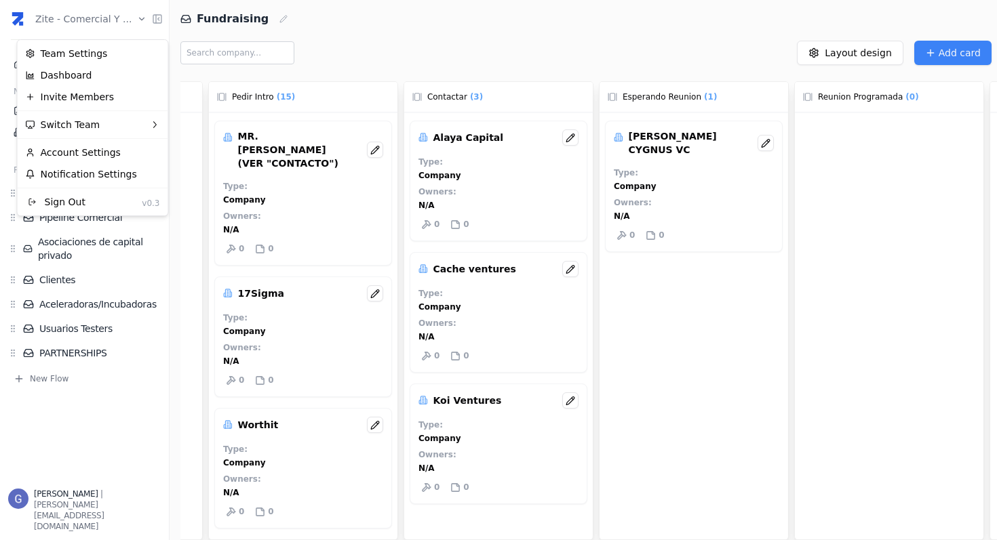
click at [385, 56] on html "Zite - Comercial y ... Home Network Contacts ( 51 ) Organizations ( 160 ) Flows…" at bounding box center [498, 270] width 997 height 540
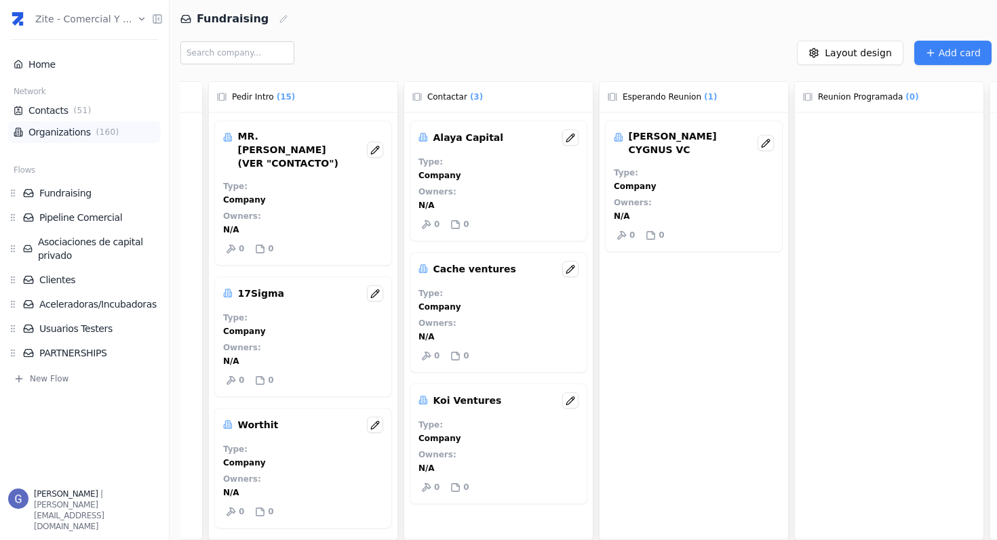
click at [94, 128] on span "( 160 )" at bounding box center [108, 132] width 28 height 11
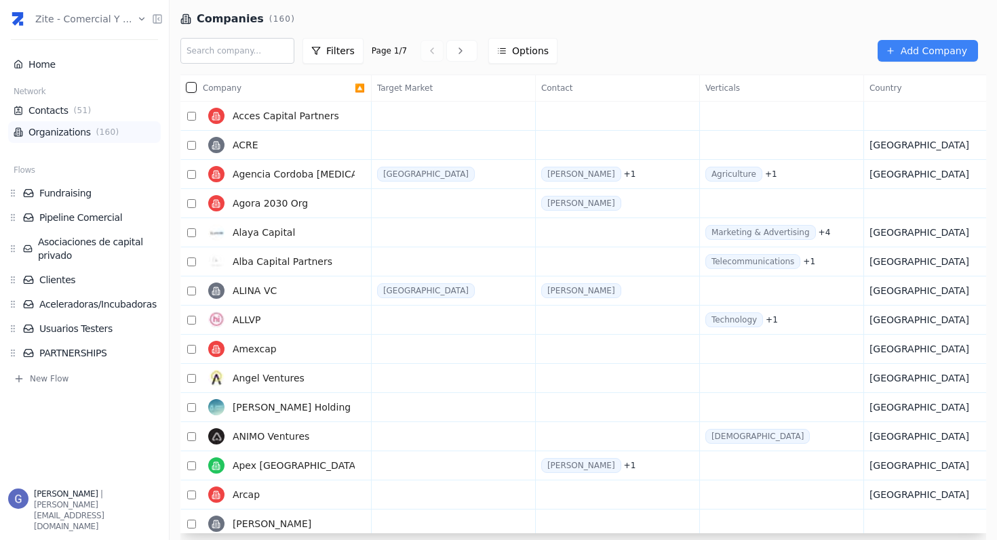
click at [83, 132] on link "Organizations ( 160 )" at bounding box center [85, 132] width 142 height 14
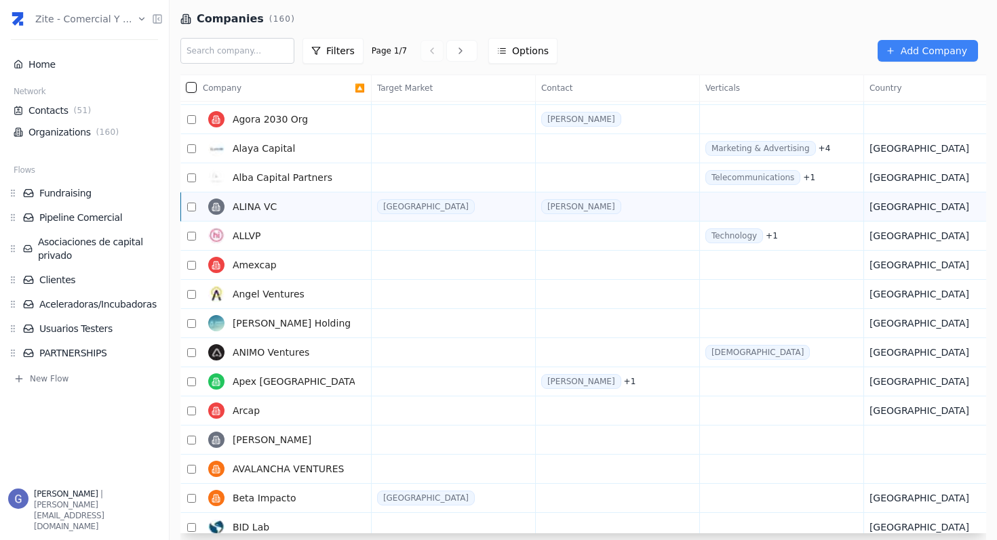
scroll to position [302, 0]
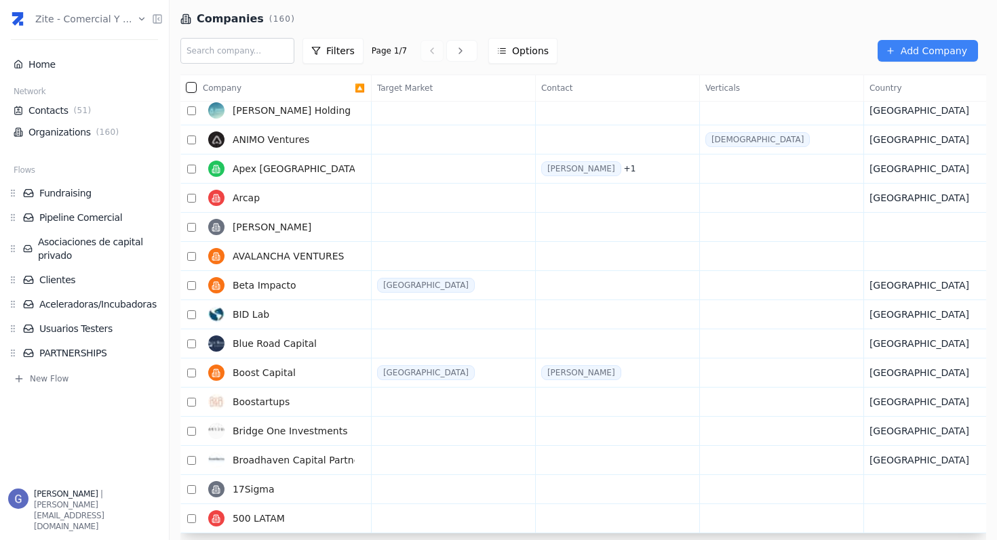
click at [258, 50] on input "text" at bounding box center [237, 51] width 114 height 26
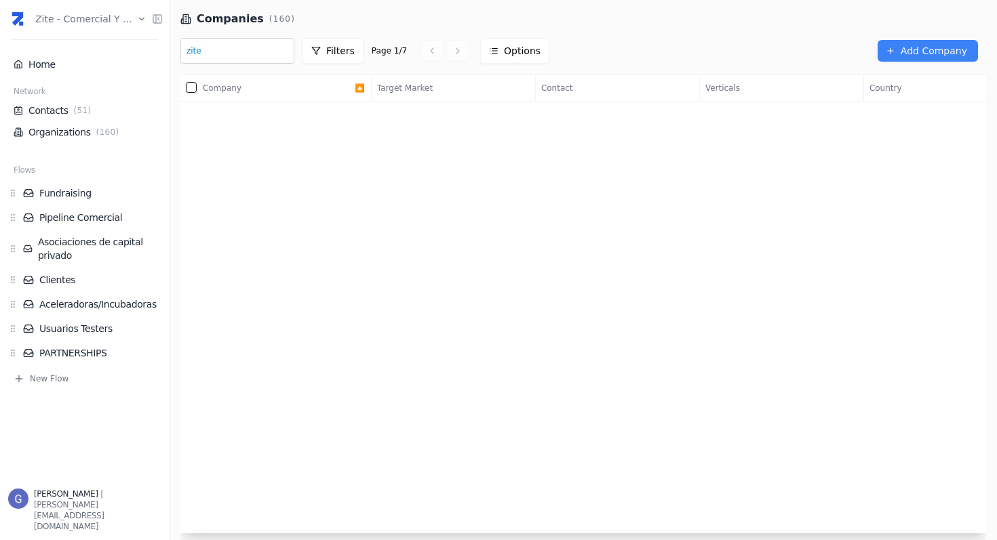
type input "zite"
